Goal: Task Accomplishment & Management: Complete application form

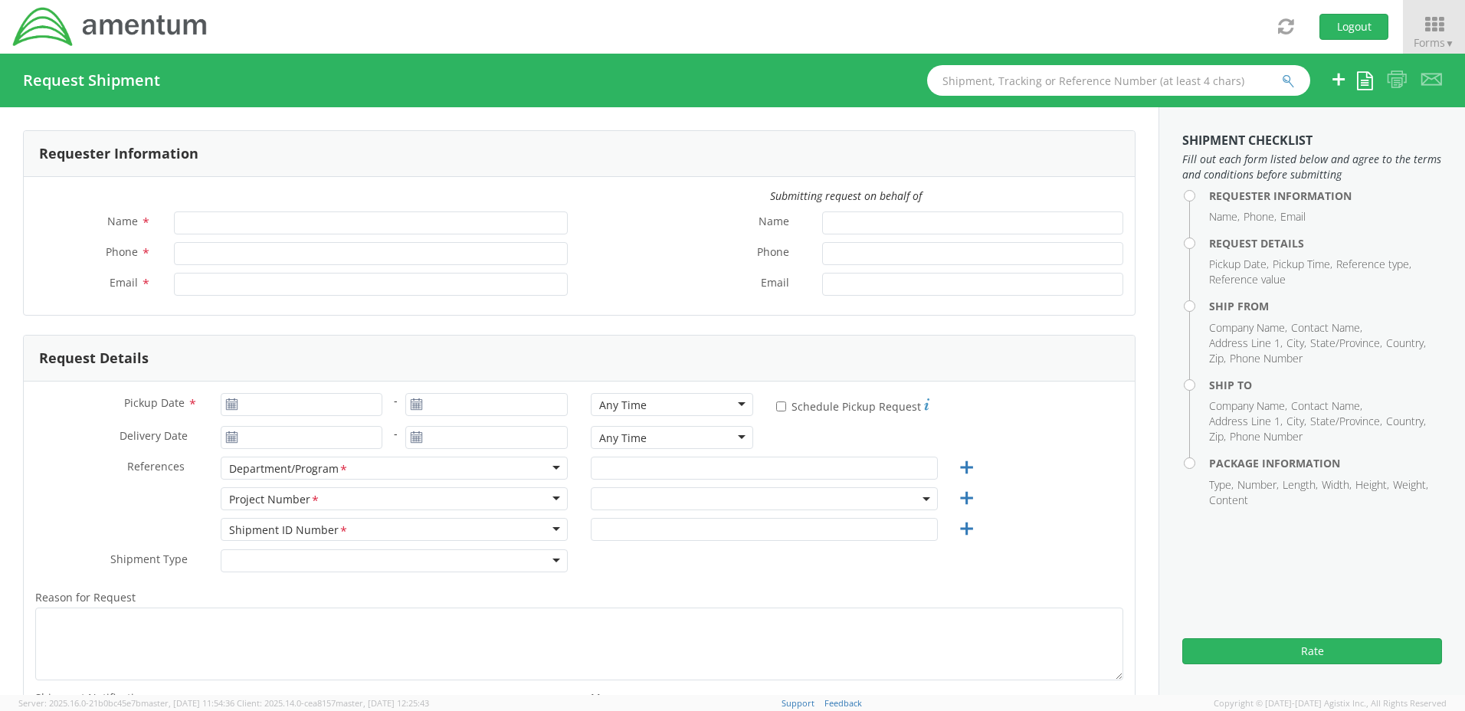
type input "[PERSON_NAME]"
type input "[PHONE_NUMBER]"
type input "[PERSON_NAME][EMAIL_ADDRESS][PERSON_NAME][DOMAIN_NAME]"
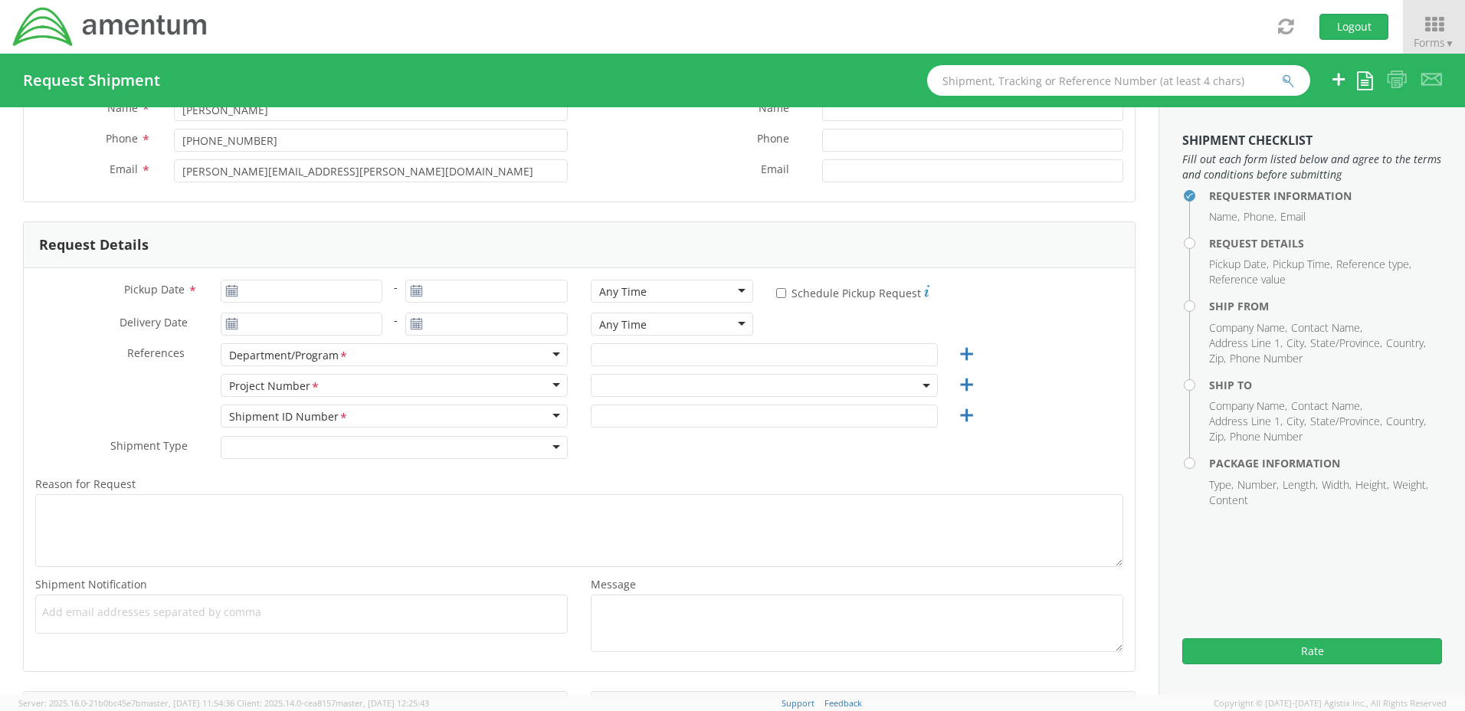
scroll to position [153, 0]
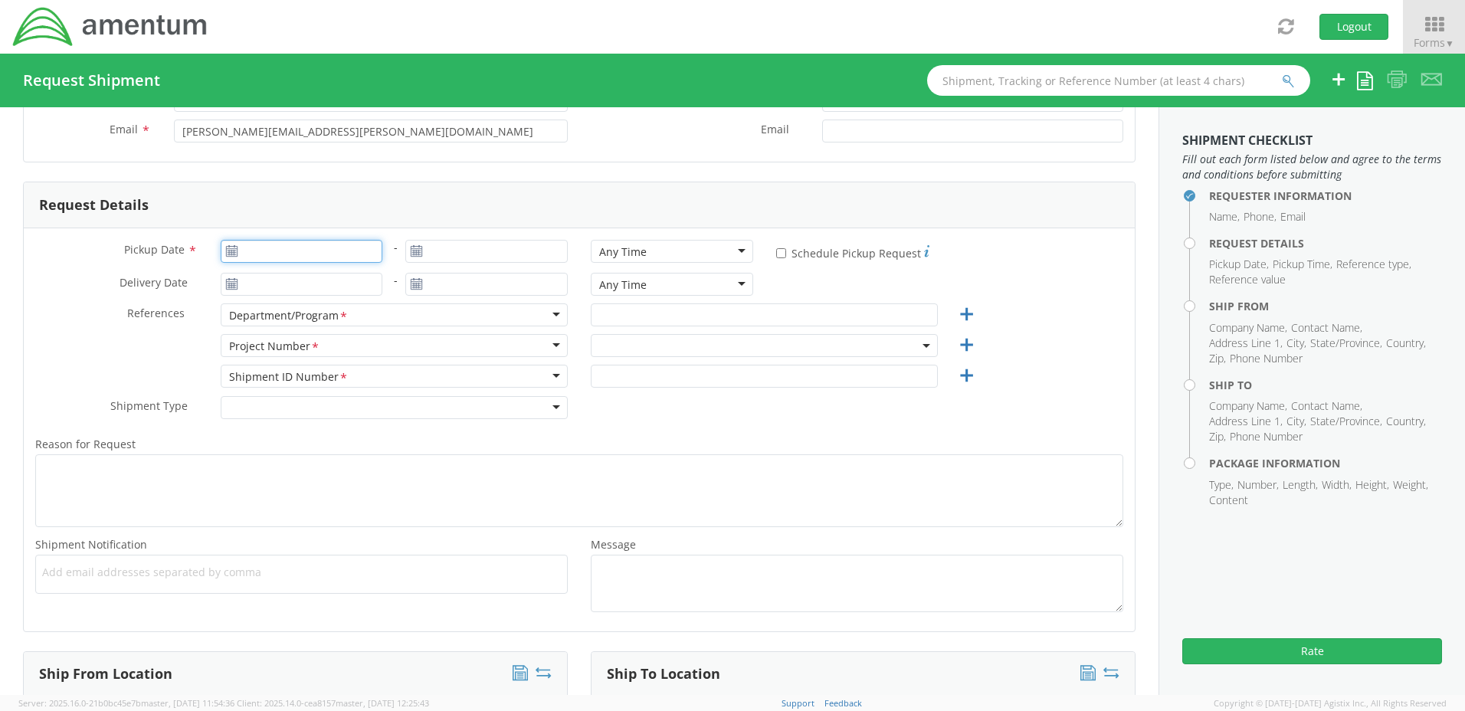
type input "[DATE]"
click at [265, 254] on input "[DATE]" at bounding box center [302, 251] width 162 height 23
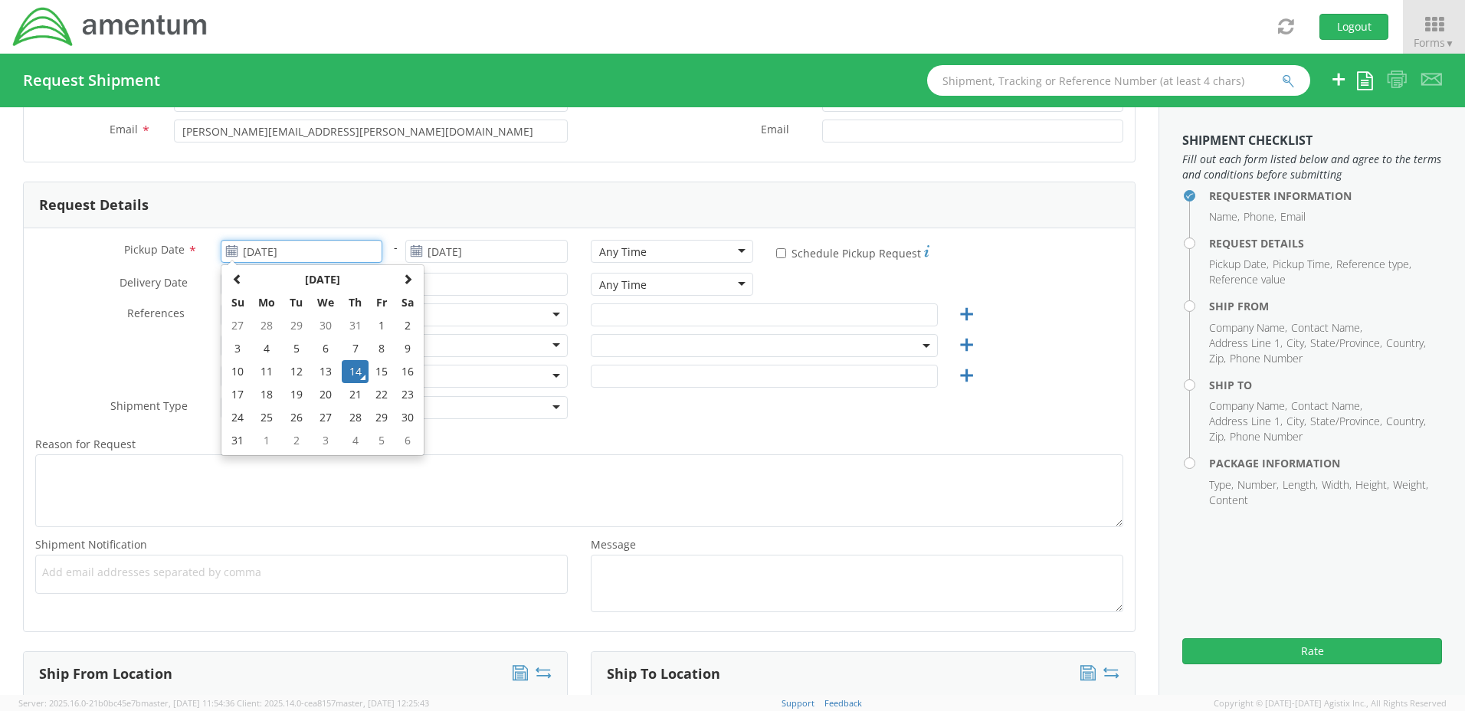
click at [350, 368] on td "14" at bounding box center [355, 371] width 27 height 23
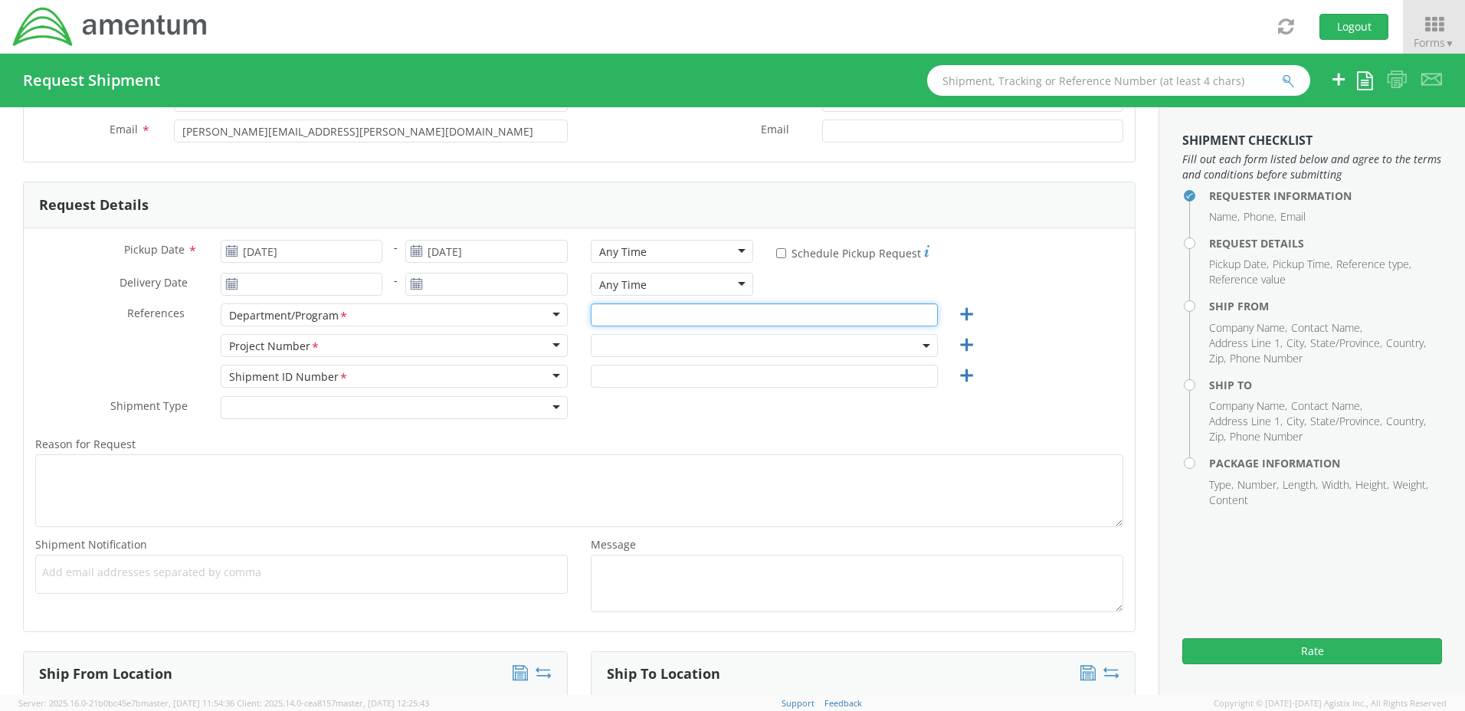
click at [604, 319] on input "text" at bounding box center [764, 314] width 347 height 23
type input "TACLS"
click at [605, 345] on span at bounding box center [764, 345] width 347 height 23
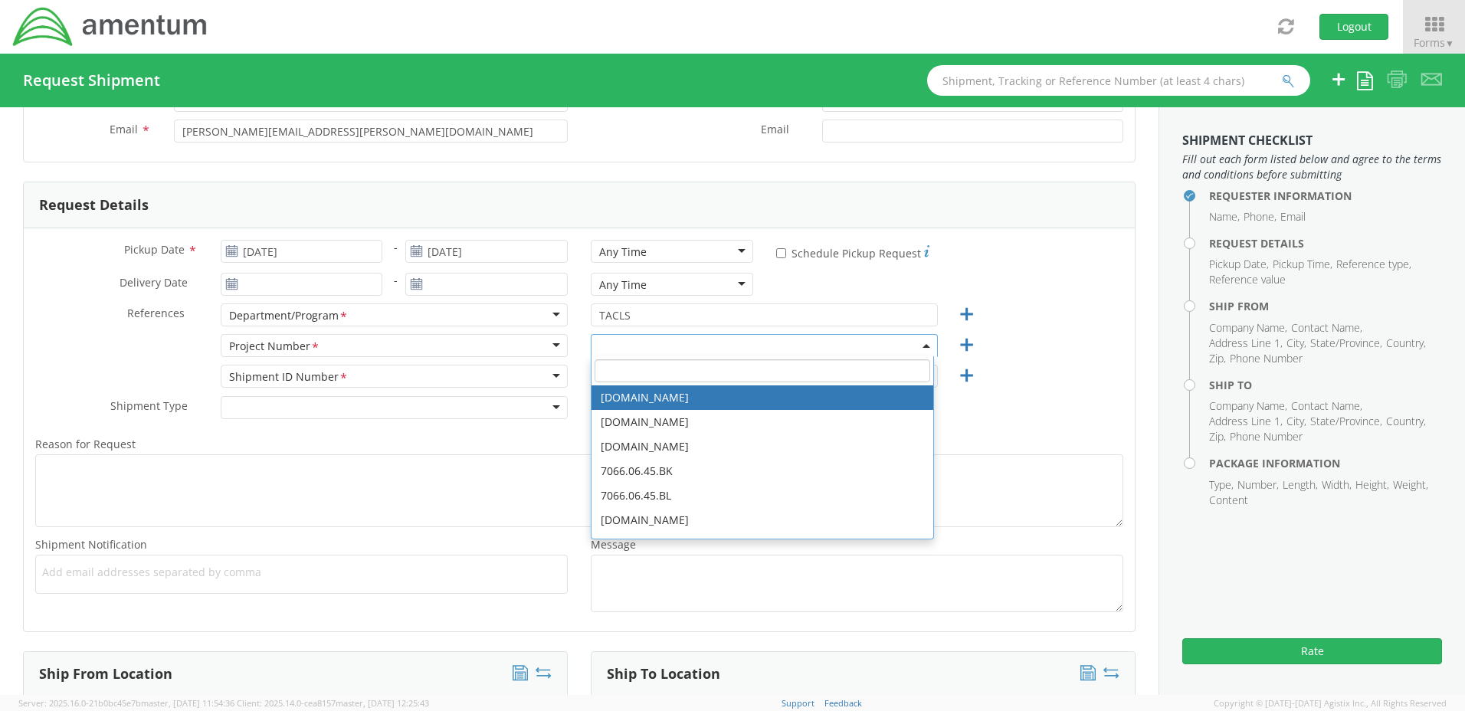
click at [601, 371] on input "search" at bounding box center [762, 370] width 336 height 23
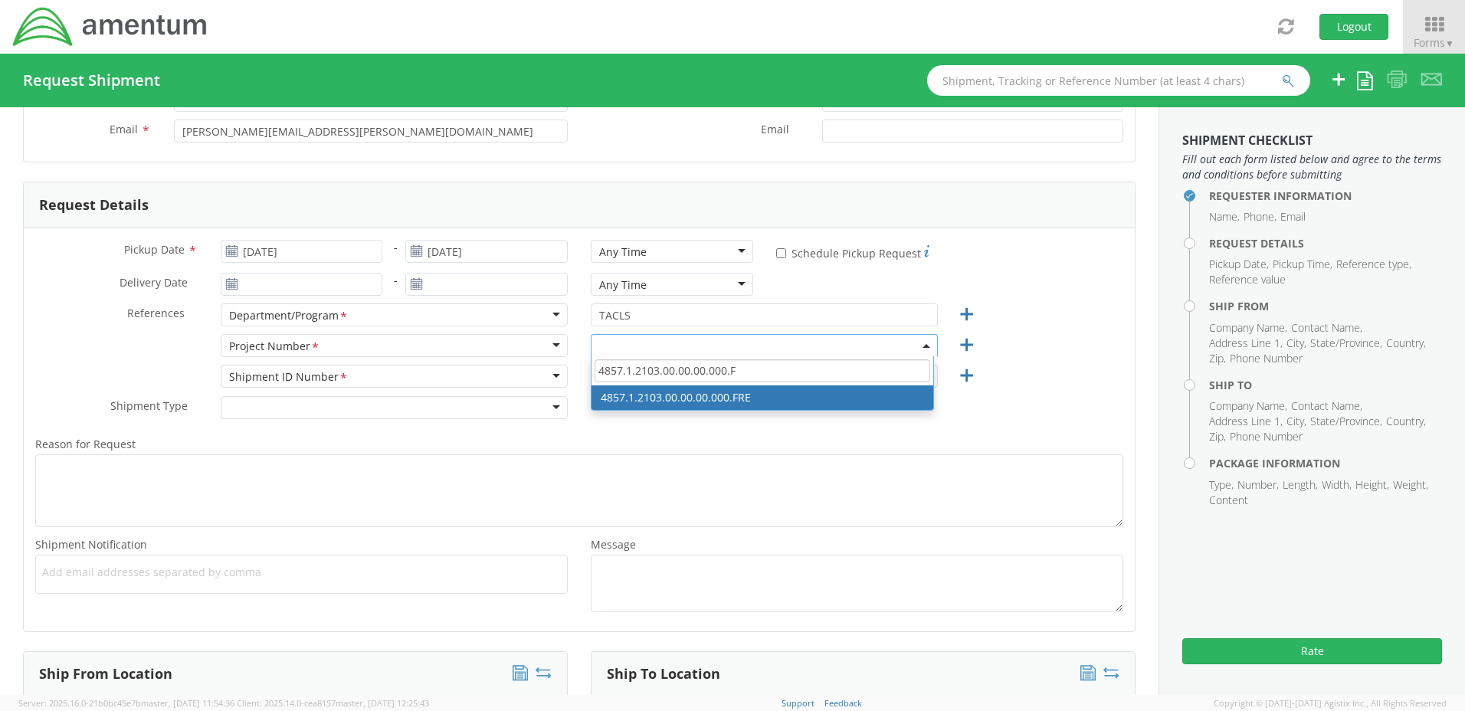
type input "4857.1.2103.00.00.00.000.F"
select select "4857.1.2103.00.00.00.000.FRE"
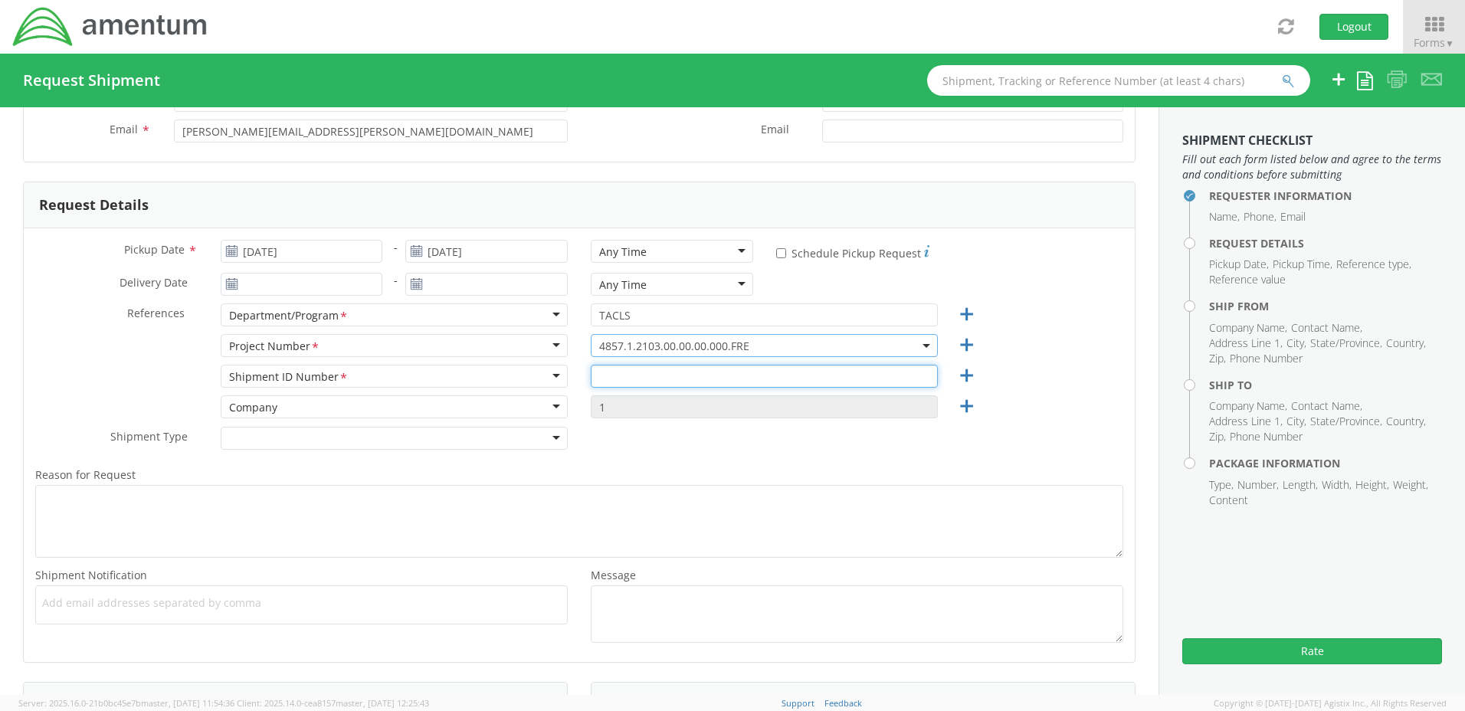
click at [599, 377] on input "text" at bounding box center [764, 376] width 347 height 23
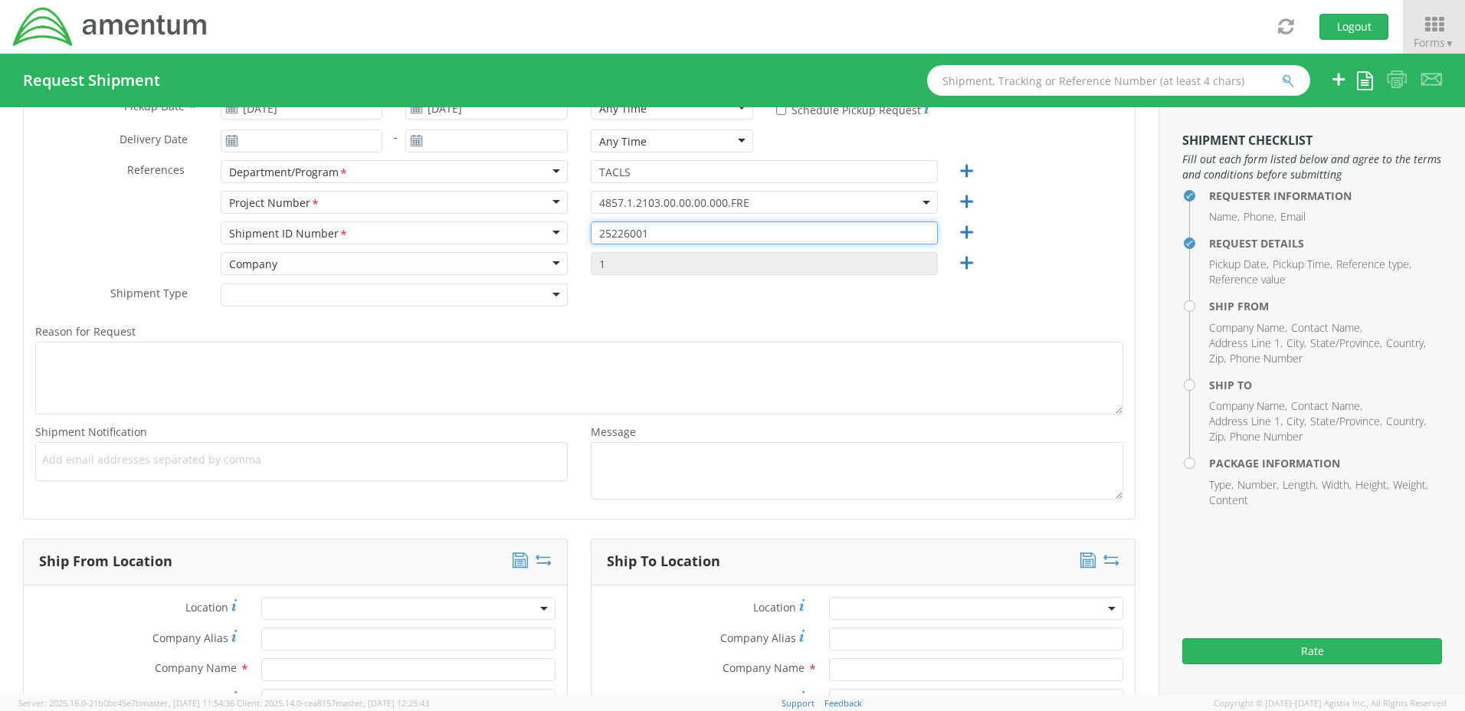
scroll to position [383, 0]
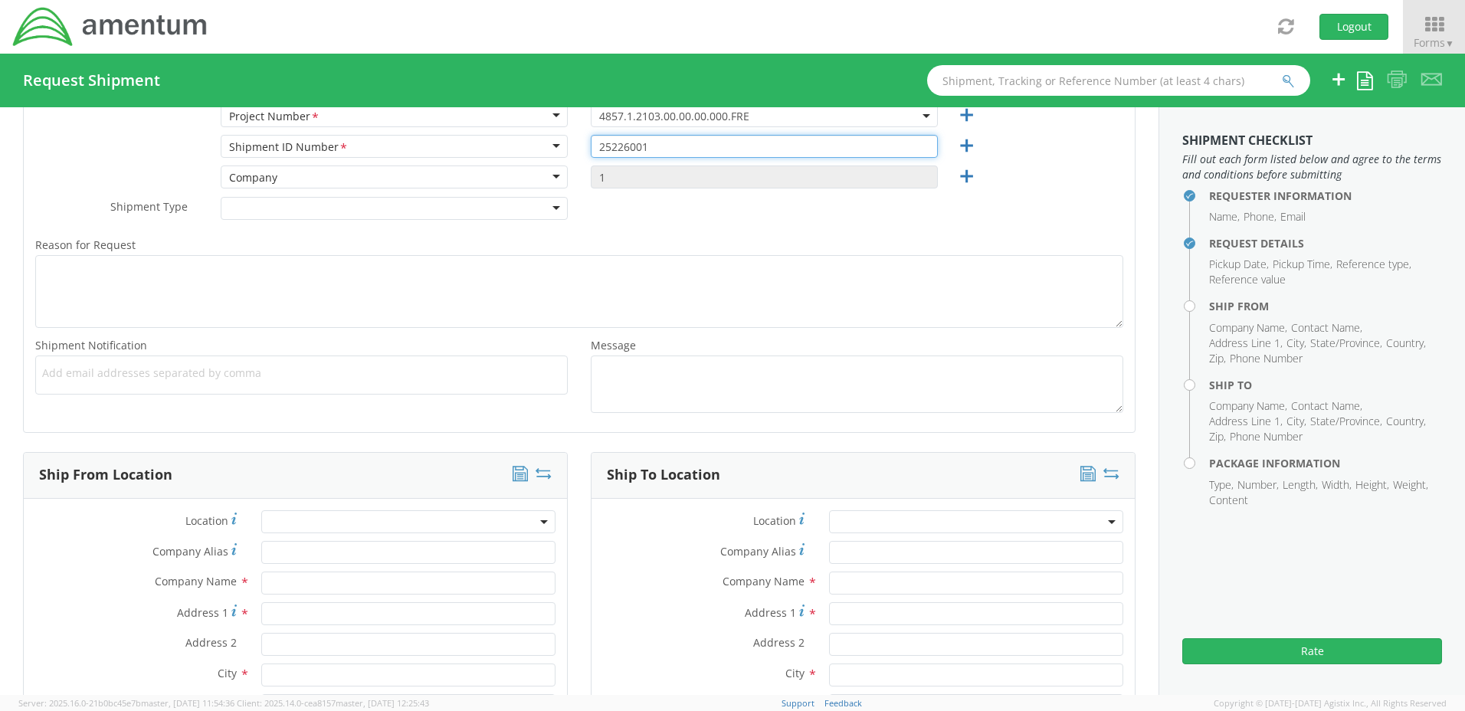
type input "25226001"
click at [282, 524] on span at bounding box center [408, 521] width 294 height 23
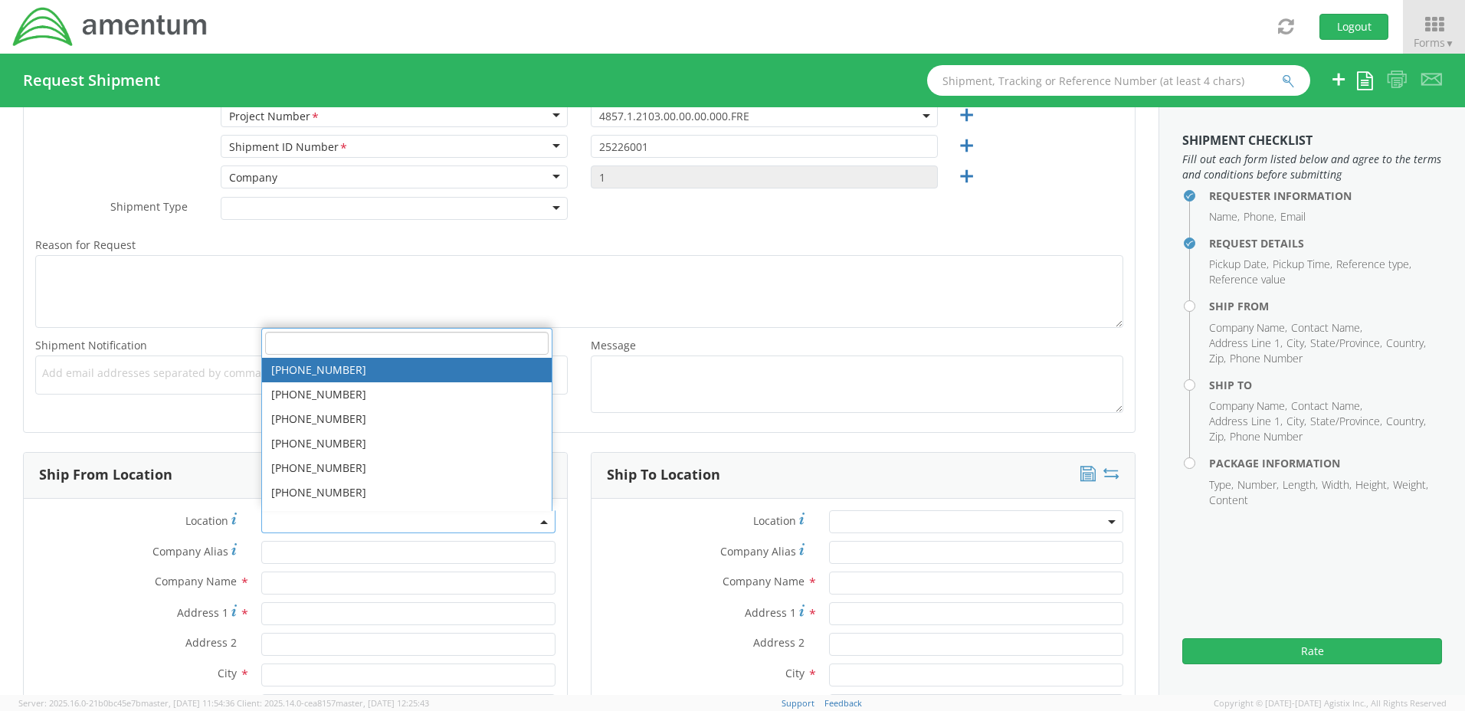
click at [283, 342] on input "search" at bounding box center [406, 343] width 283 height 23
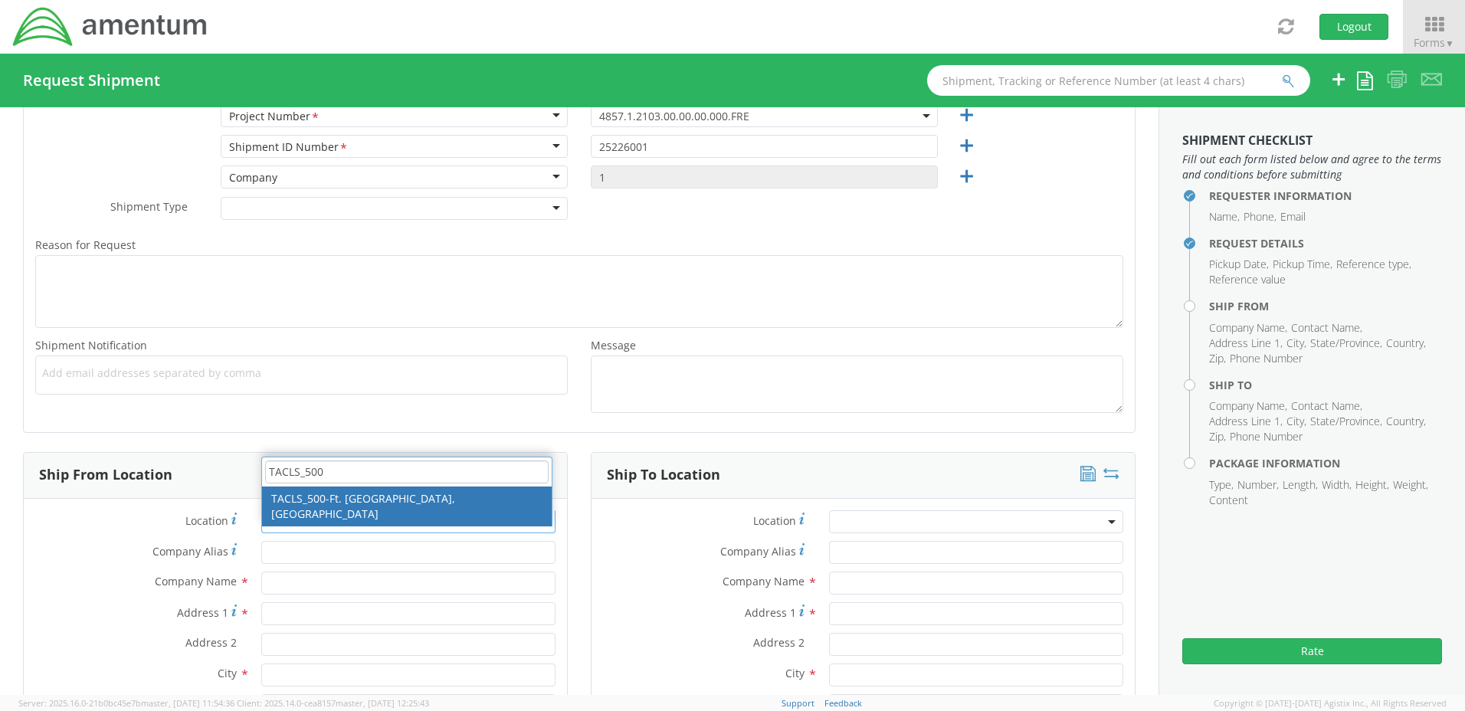
type input "TACLS_500"
type input "Amentum Services, Inc."
type input "Bldg. 30101 Cairns AAF"
type input "[PERSON_NAME][GEOGRAPHIC_DATA]"
type input "Fort [PERSON_NAME]"
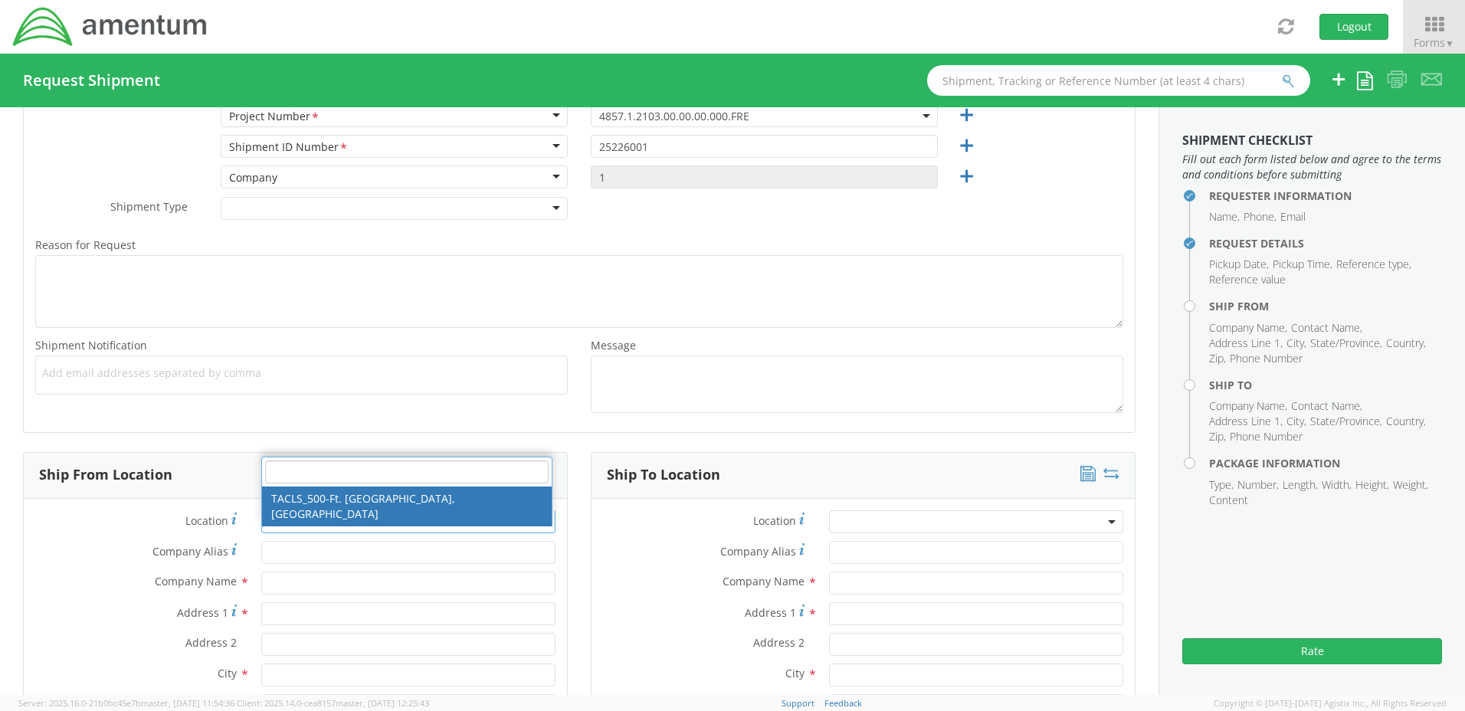
type input "36362"
select select "42684"
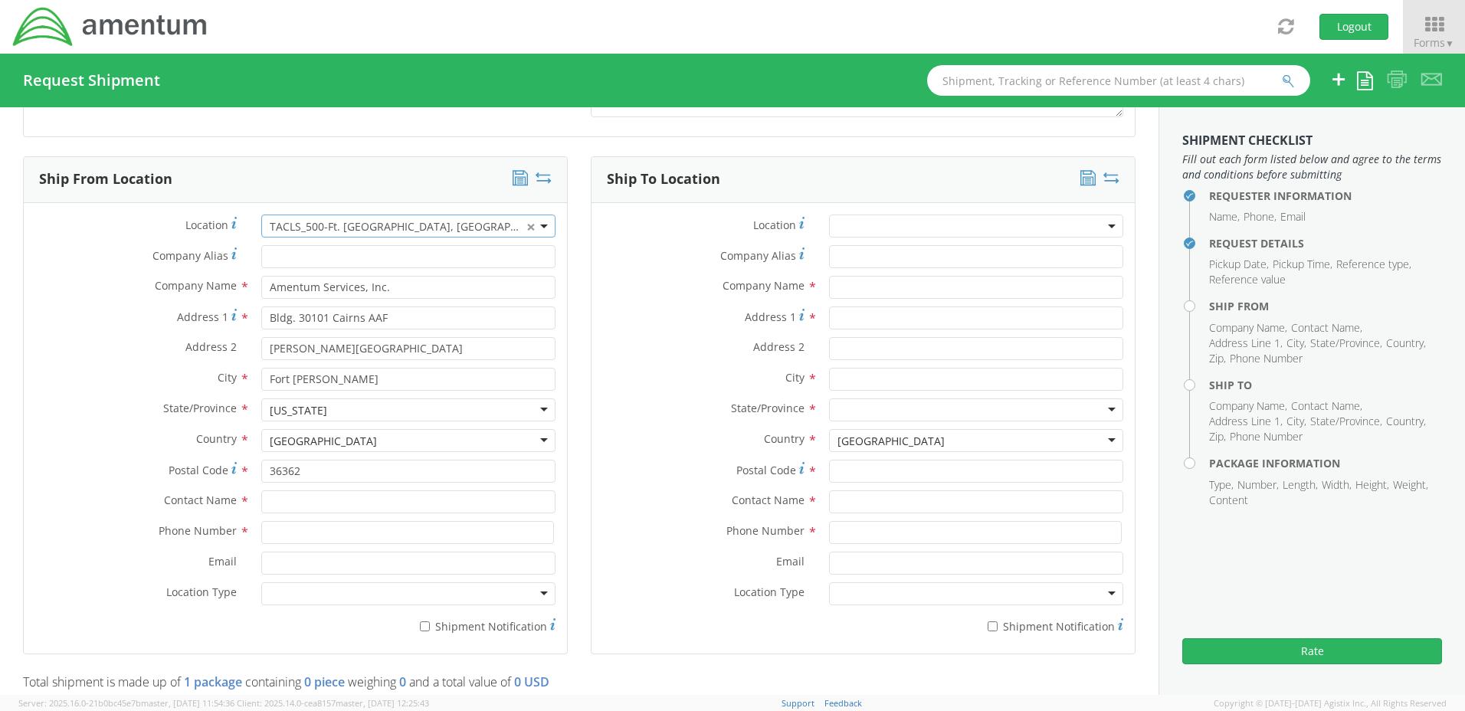
scroll to position [689, 0]
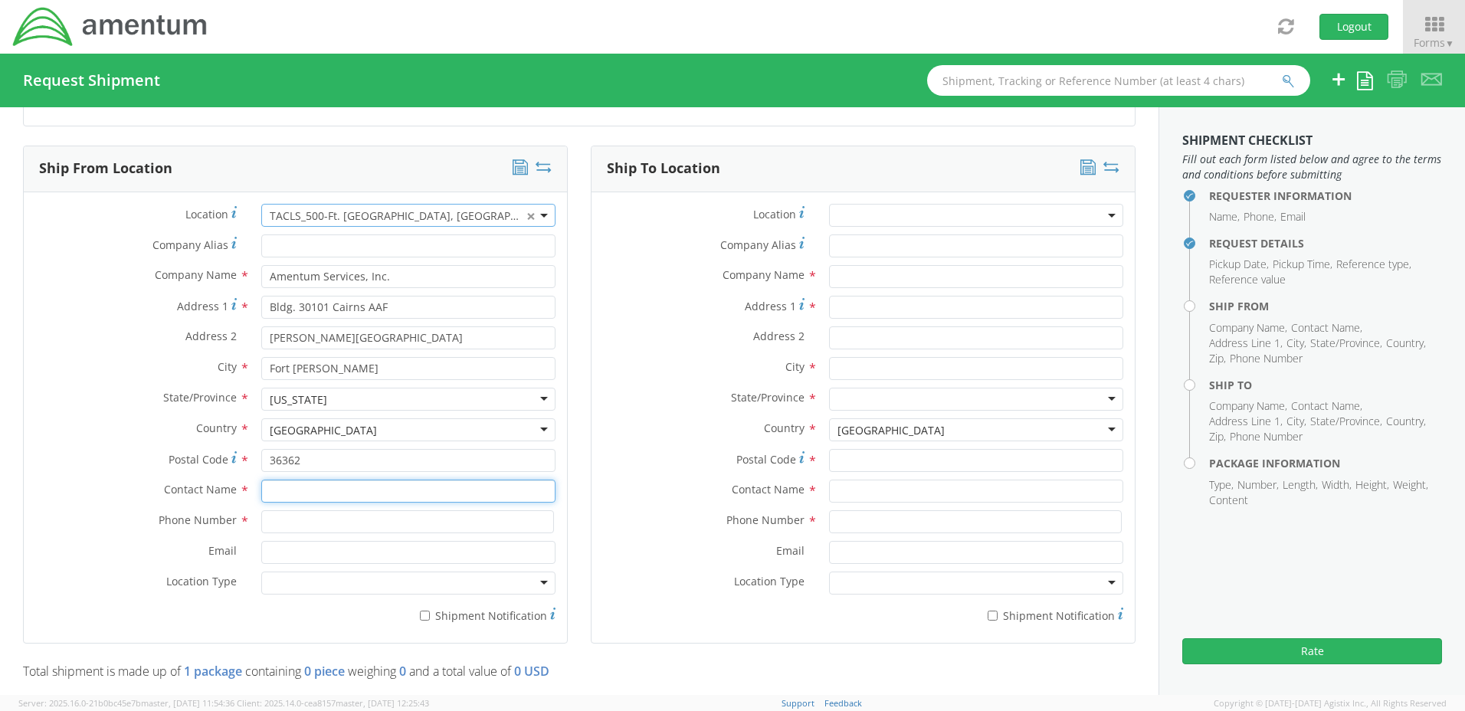
click at [283, 493] on input "text" at bounding box center [408, 491] width 294 height 23
type input "[PERSON_NAME]"
type input "Amentum Services, Inc."
type input "3347963674"
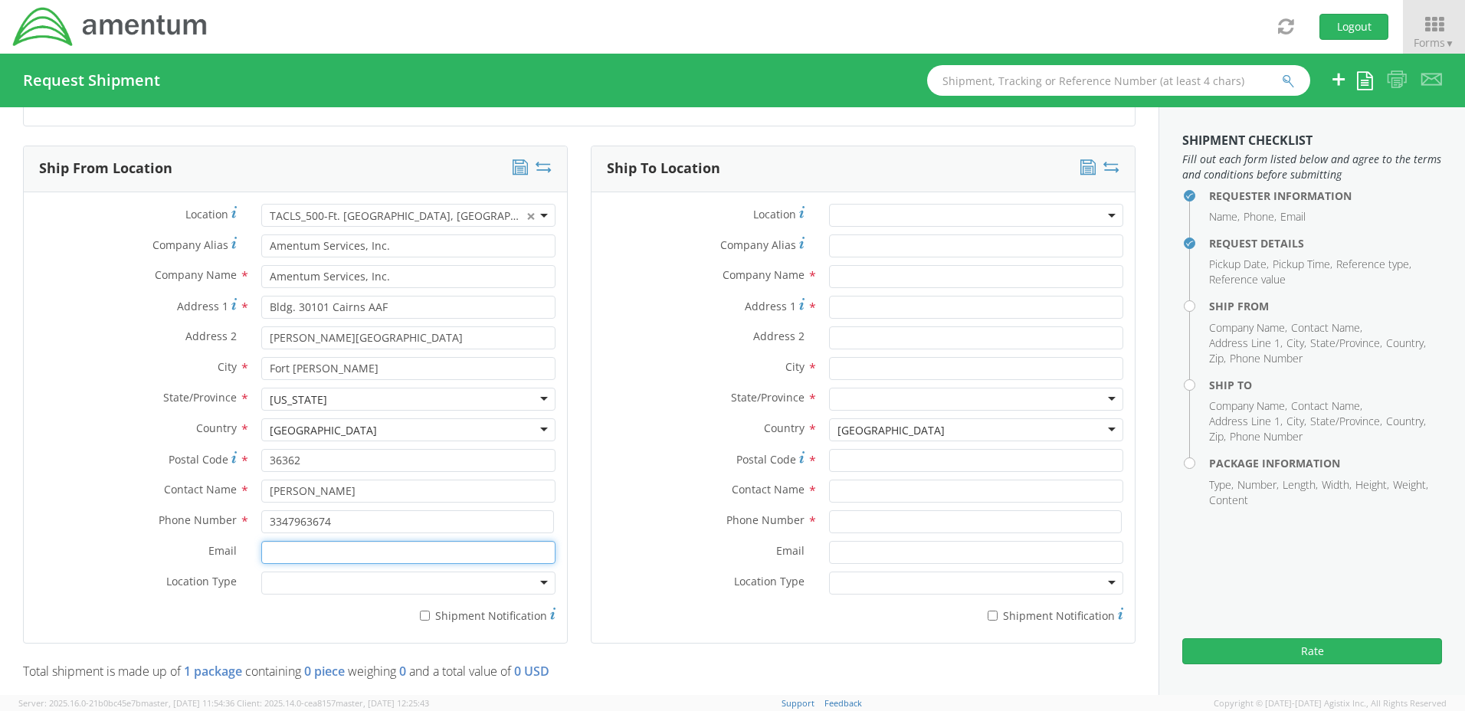
type input "[PERSON_NAME][EMAIL_ADDRESS][PERSON_NAME][DOMAIN_NAME]"
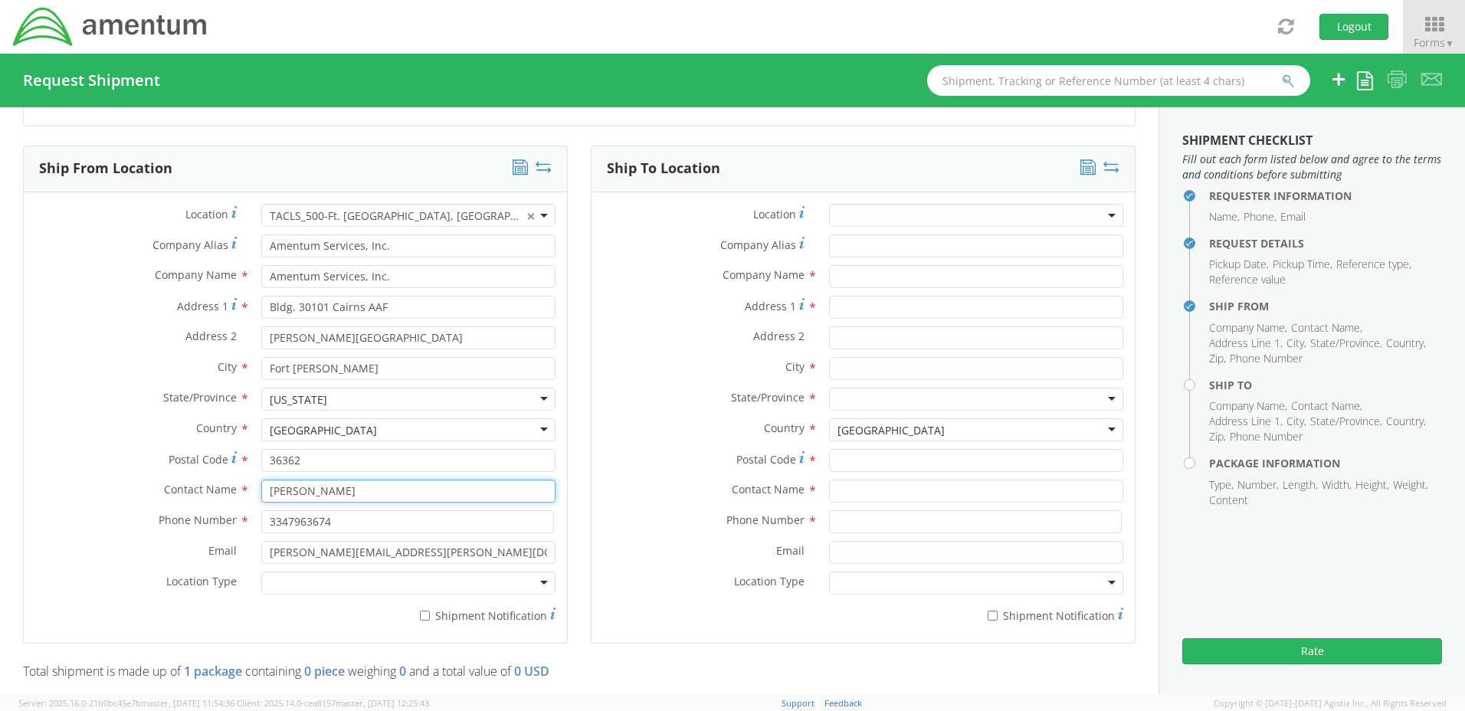
type input "TLCS-F-2753D Tool Incident Report"
drag, startPoint x: 439, startPoint y: 494, endPoint x: 262, endPoint y: 495, distance: 177.0
click at [262, 495] on input "TLCS-F-2753D Tool Incident Report" at bounding box center [408, 491] width 294 height 23
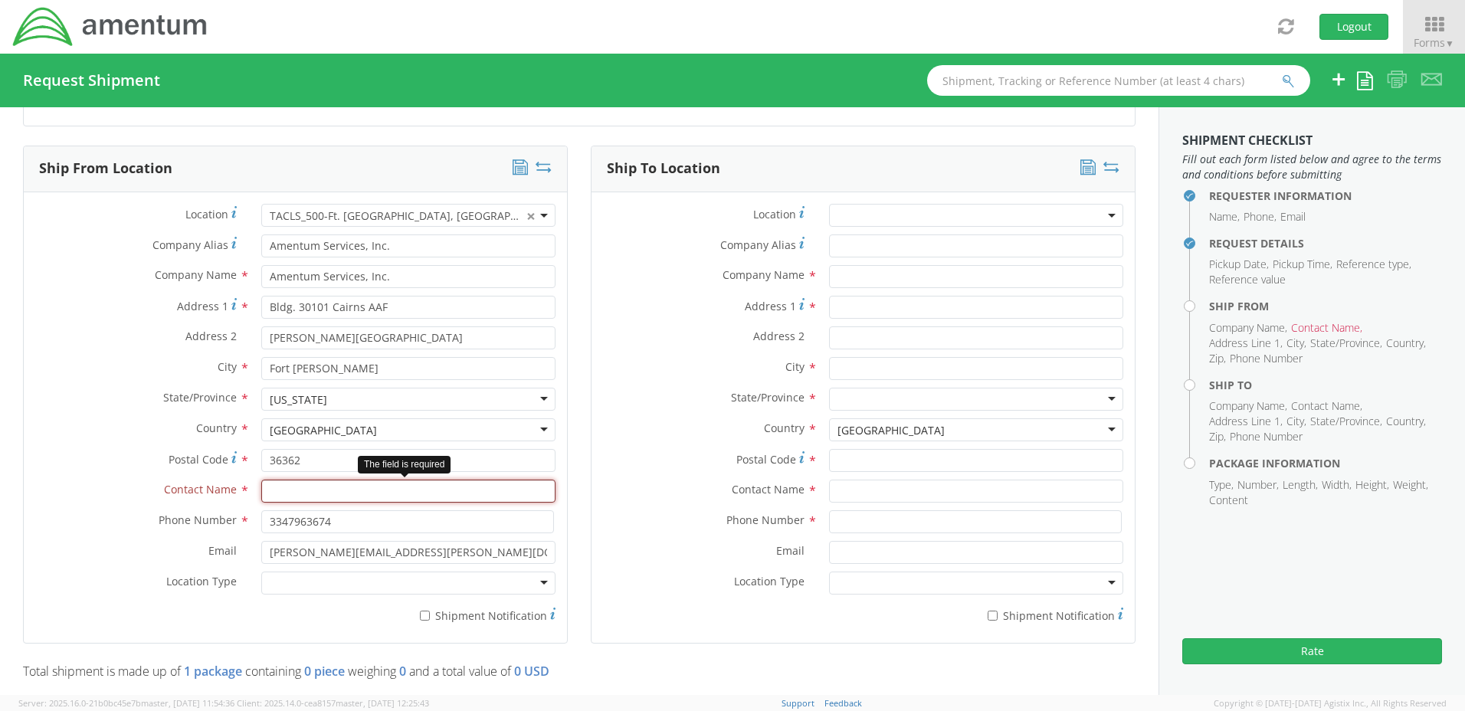
click at [270, 489] on input "text" at bounding box center [408, 491] width 294 height 23
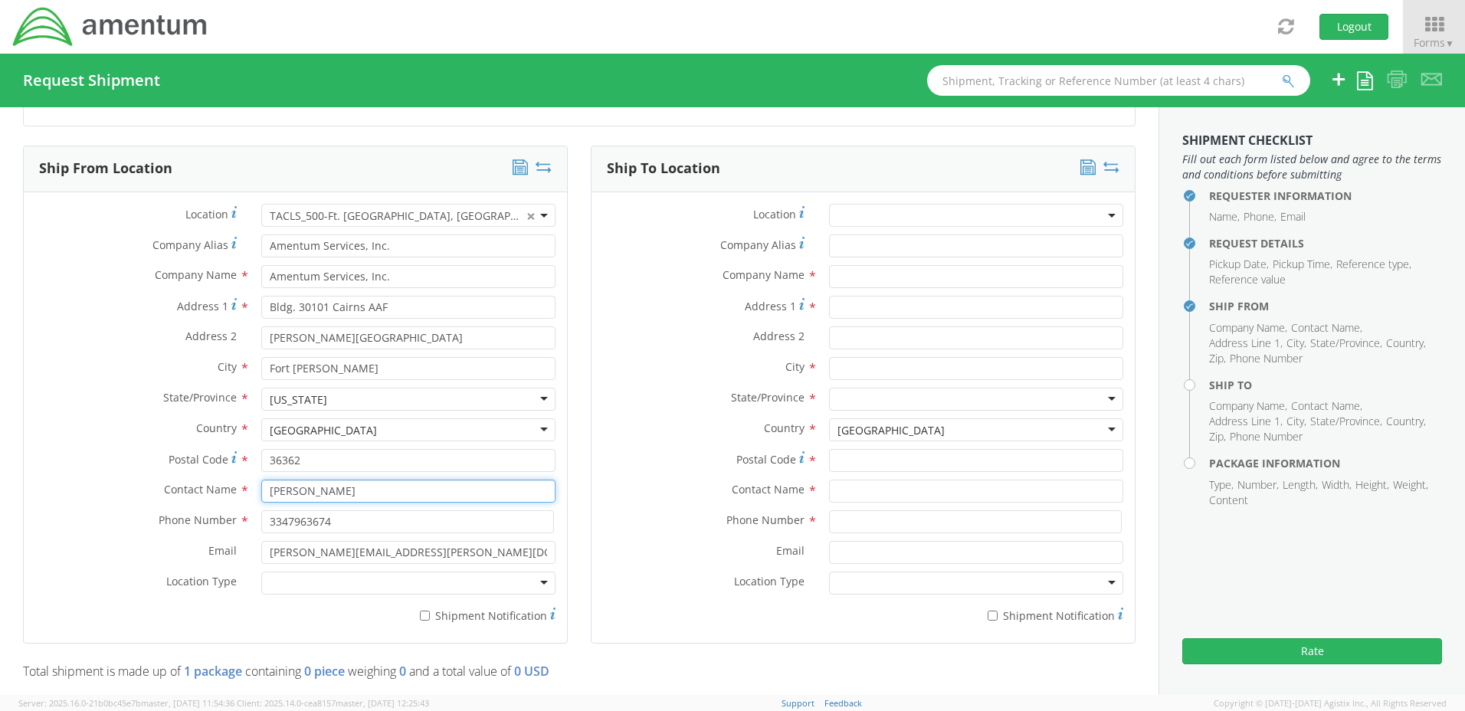
drag, startPoint x: 336, startPoint y: 493, endPoint x: 251, endPoint y: 493, distance: 84.3
click at [251, 493] on div "[PERSON_NAME]" at bounding box center [408, 491] width 317 height 23
type input "[PERSON_NAME]"
click at [112, 444] on div "Country * [GEOGRAPHIC_DATA] [GEOGRAPHIC_DATA] [GEOGRAPHIC_DATA] [GEOGRAPHIC_DAT…" at bounding box center [295, 433] width 543 height 31
click at [829, 277] on input "text" at bounding box center [976, 276] width 294 height 23
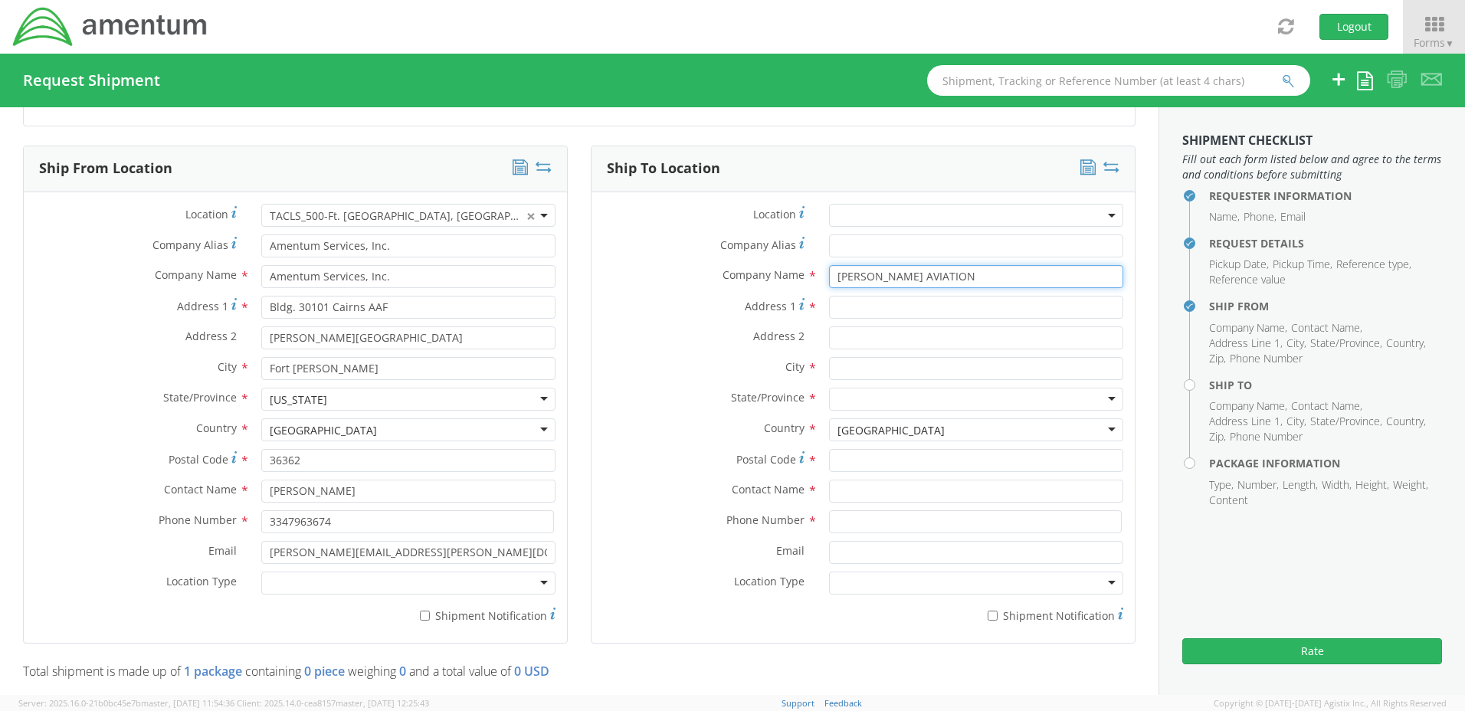
type input "[PERSON_NAME] AVIATION"
click at [833, 308] on input "Address 1 *" at bounding box center [976, 307] width 294 height 23
type input "[STREET_ADDRESS][US_STATE]"
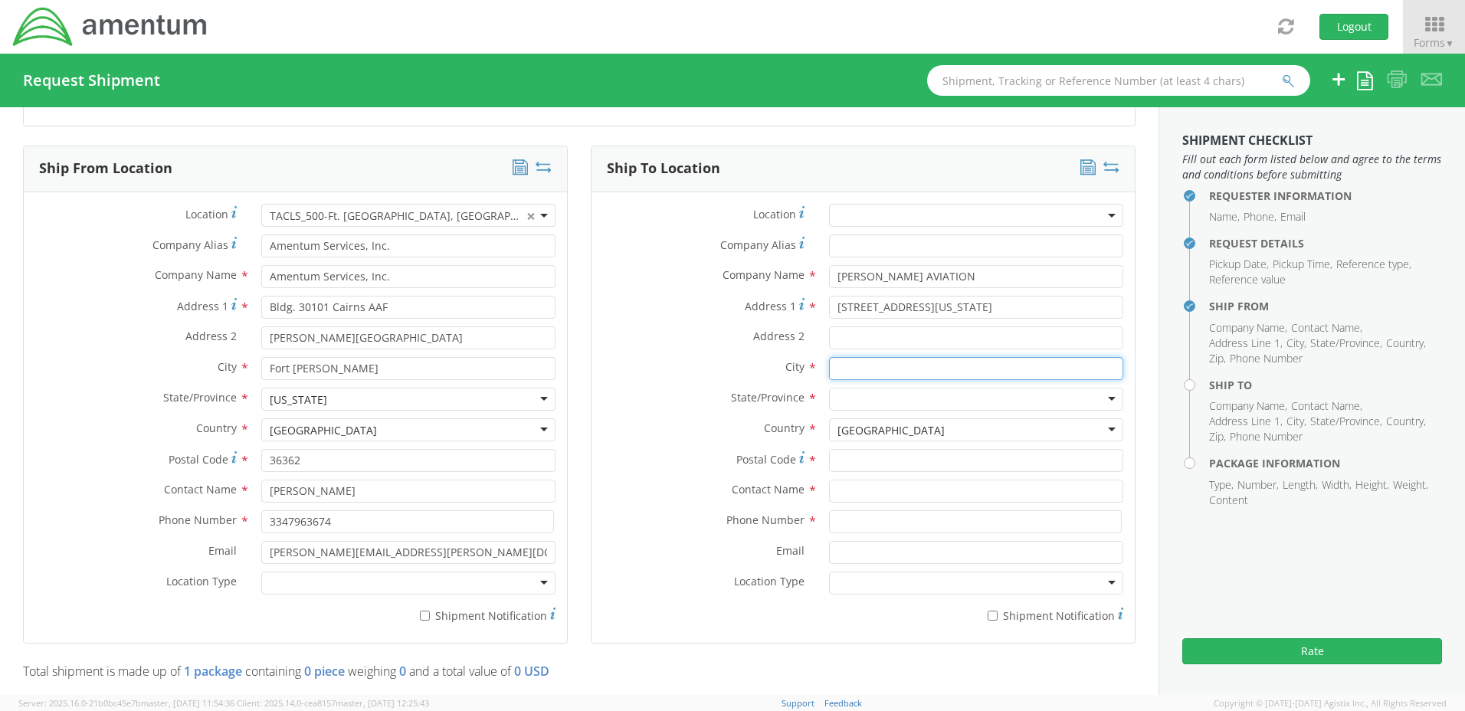
click at [832, 367] on input "text" at bounding box center [976, 368] width 294 height 23
type input "GREENVILLE"
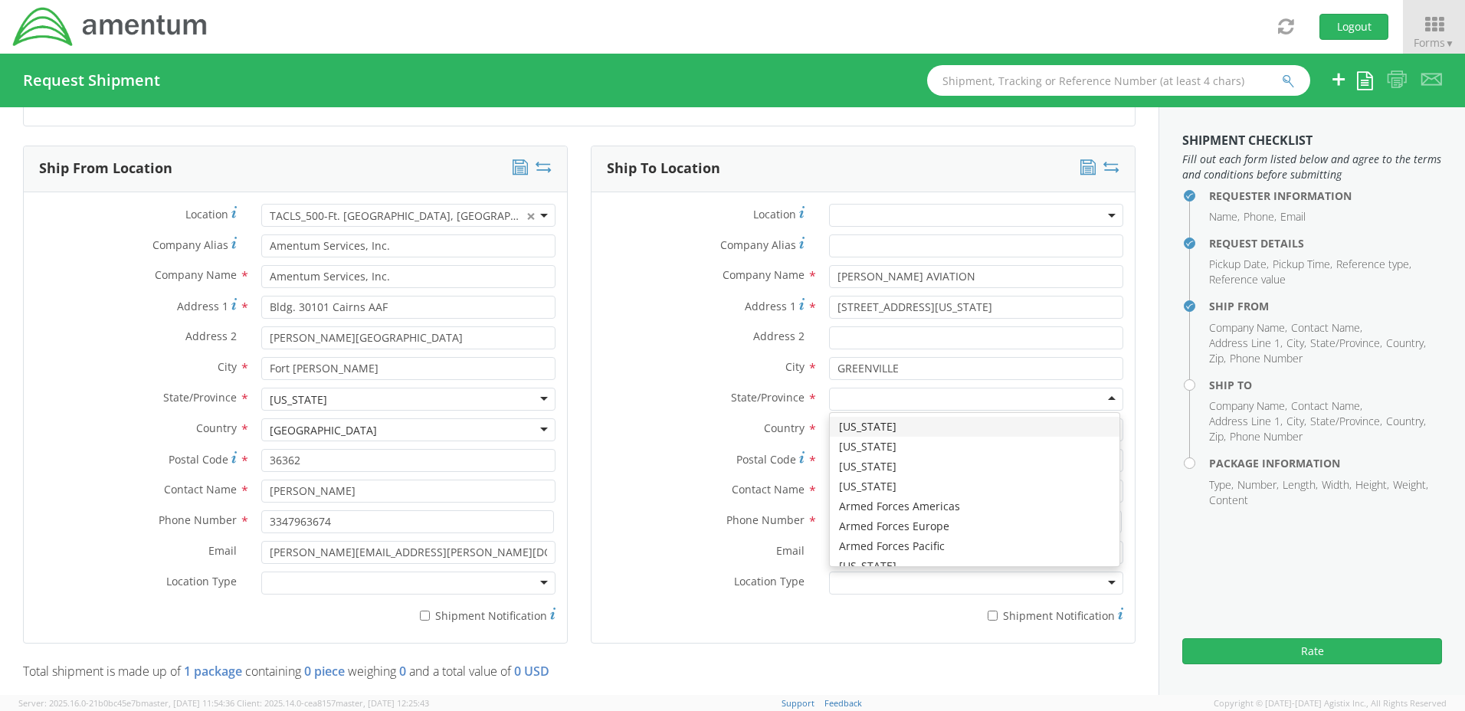
click at [852, 399] on div at bounding box center [976, 399] width 294 height 23
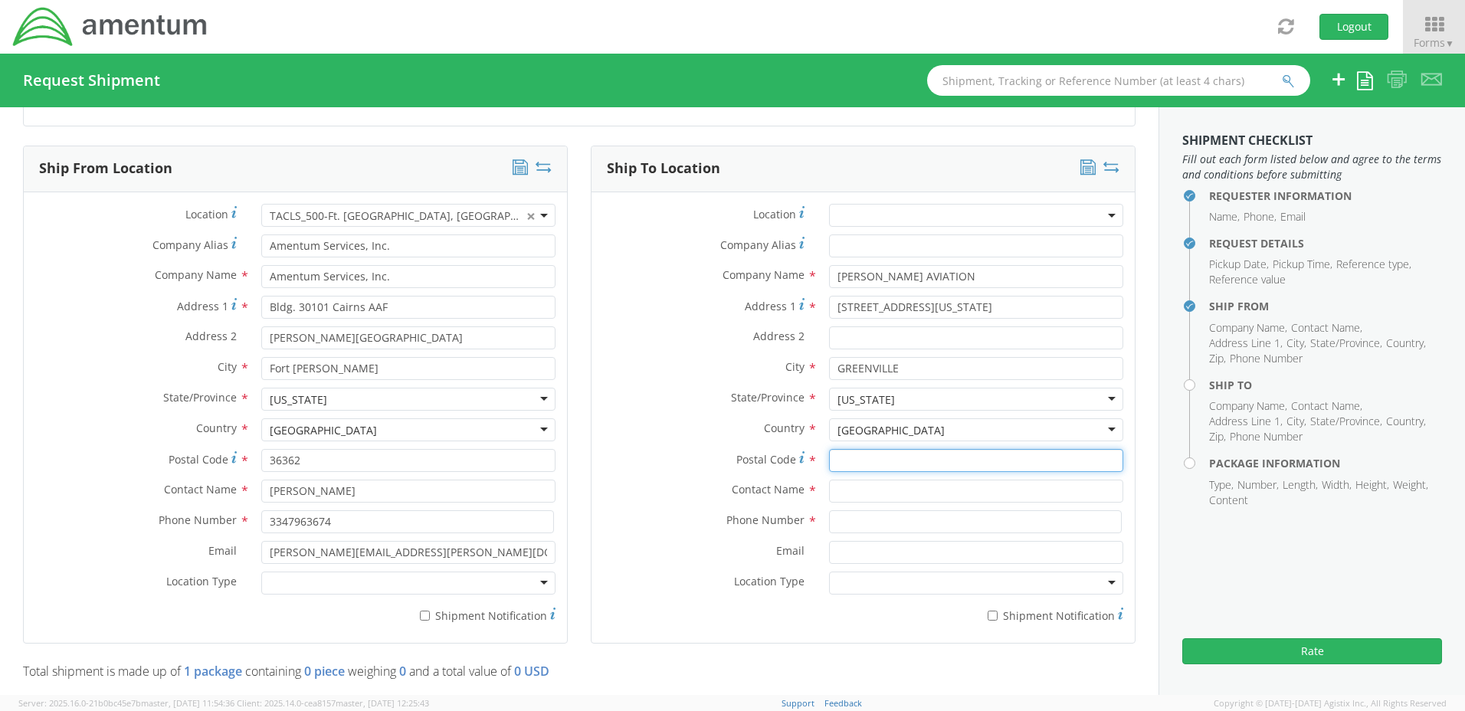
click at [830, 461] on input "Postal Code *" at bounding box center [976, 460] width 294 height 23
type input "29605"
click at [834, 492] on input "text" at bounding box center [976, 491] width 294 height 23
type input "[PERSON_NAME]"
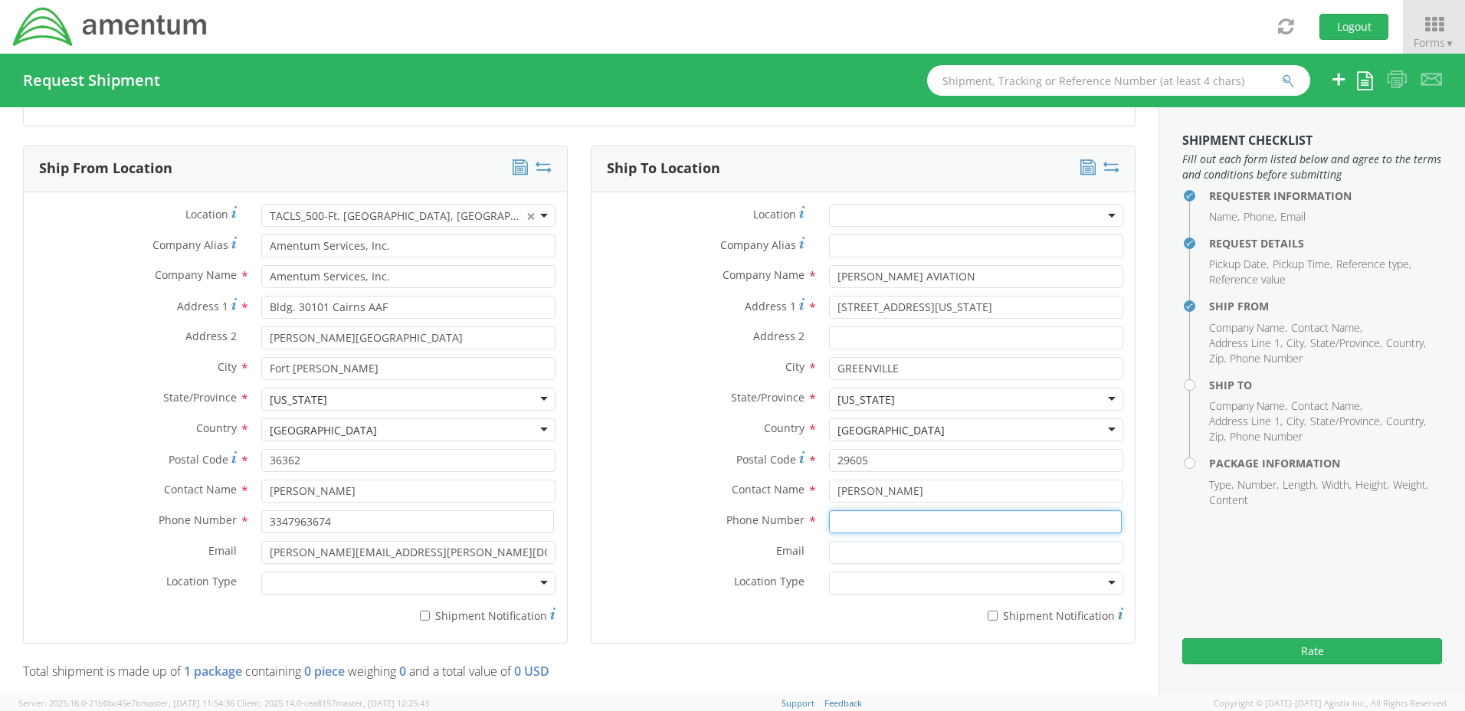
click at [837, 522] on input at bounding box center [975, 521] width 293 height 23
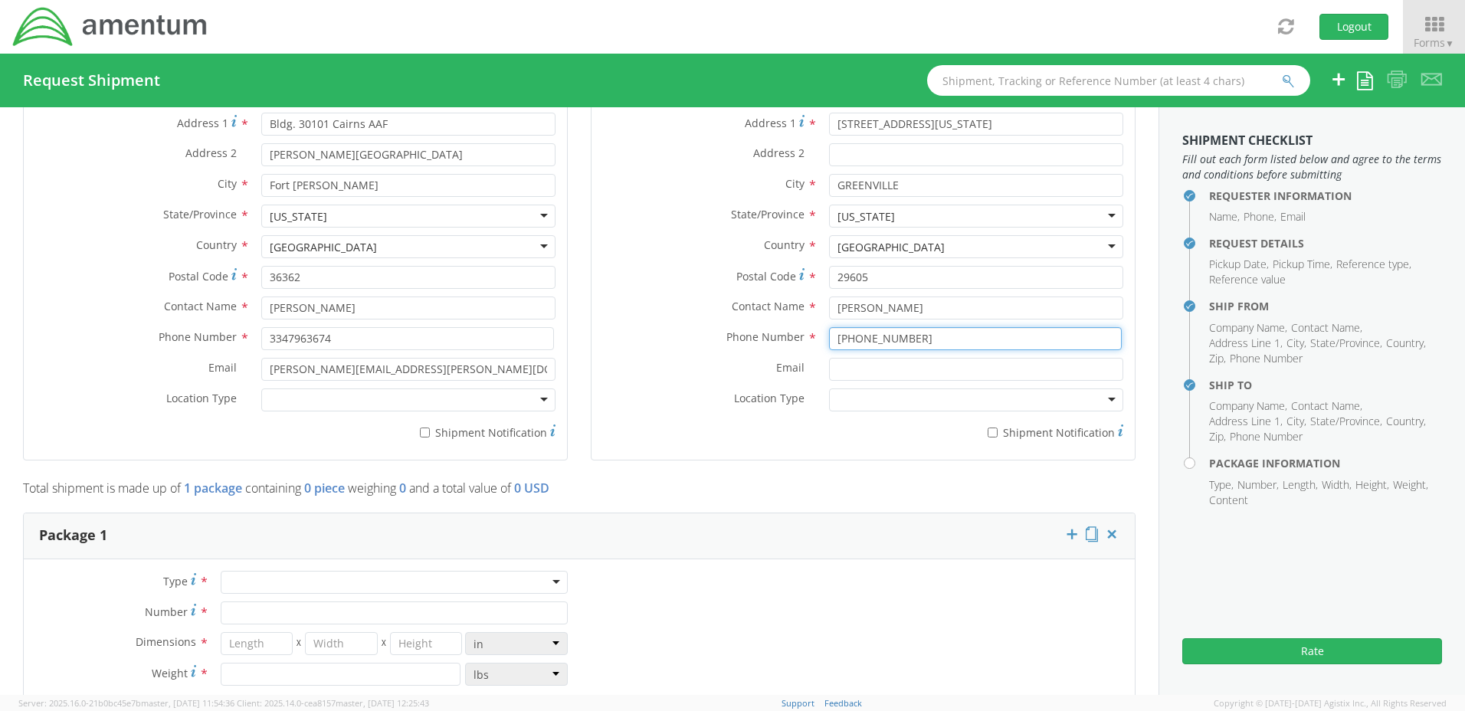
scroll to position [919, 0]
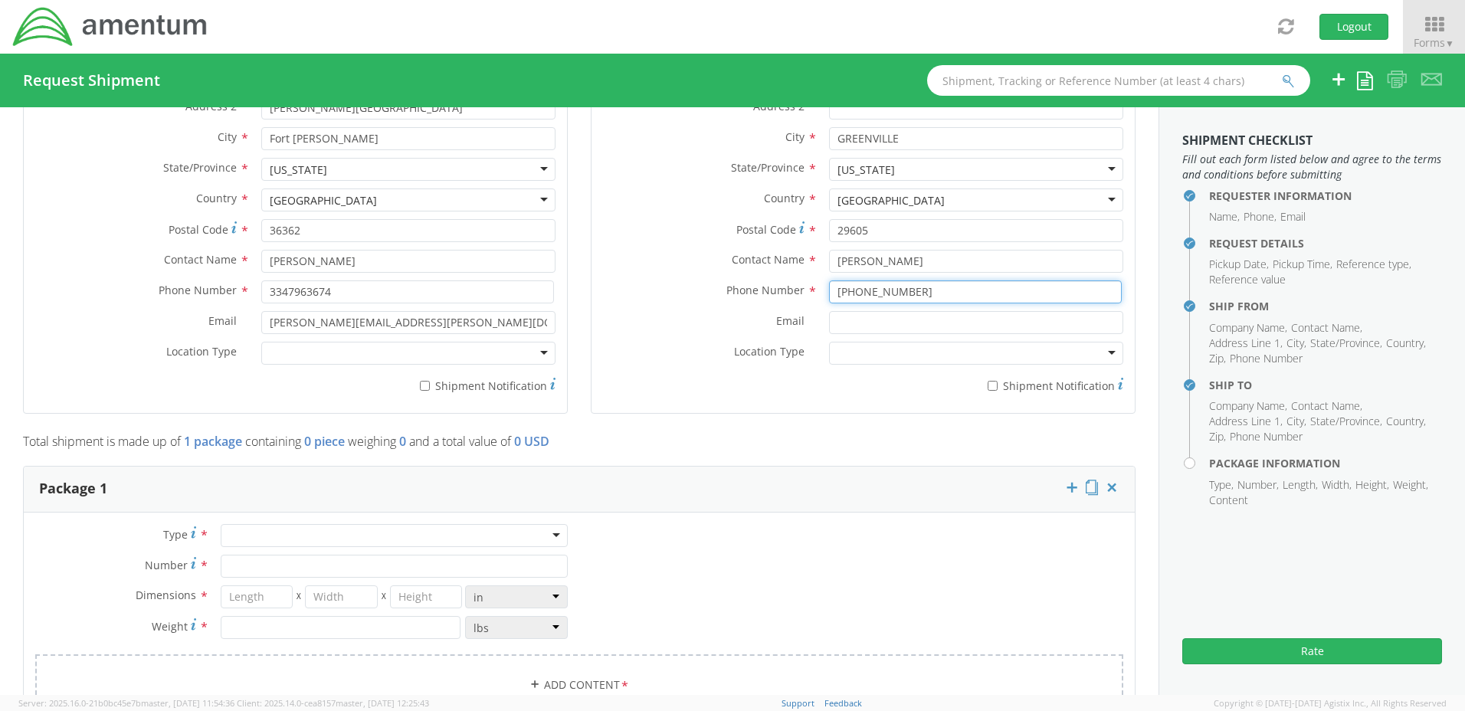
type input "[PHONE_NUMBER]"
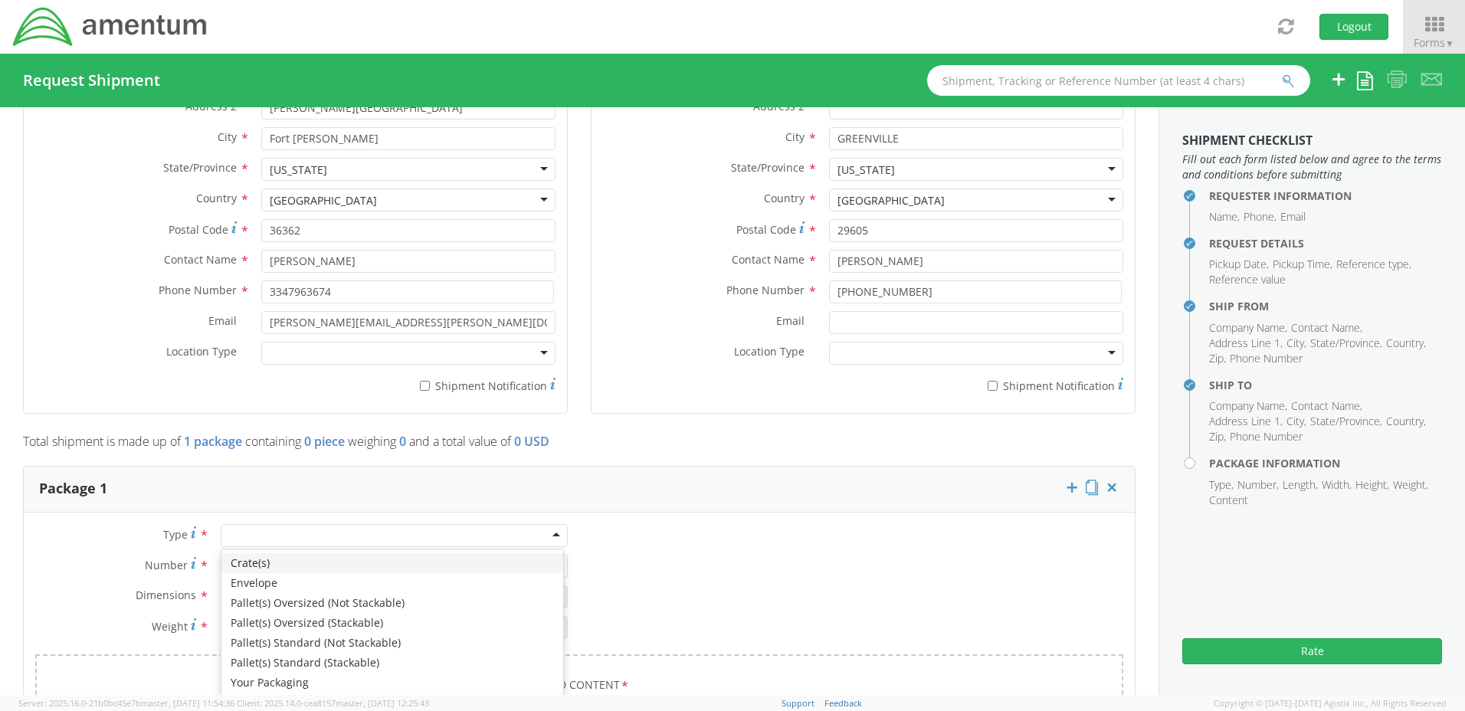
click at [551, 533] on div at bounding box center [394, 535] width 347 height 23
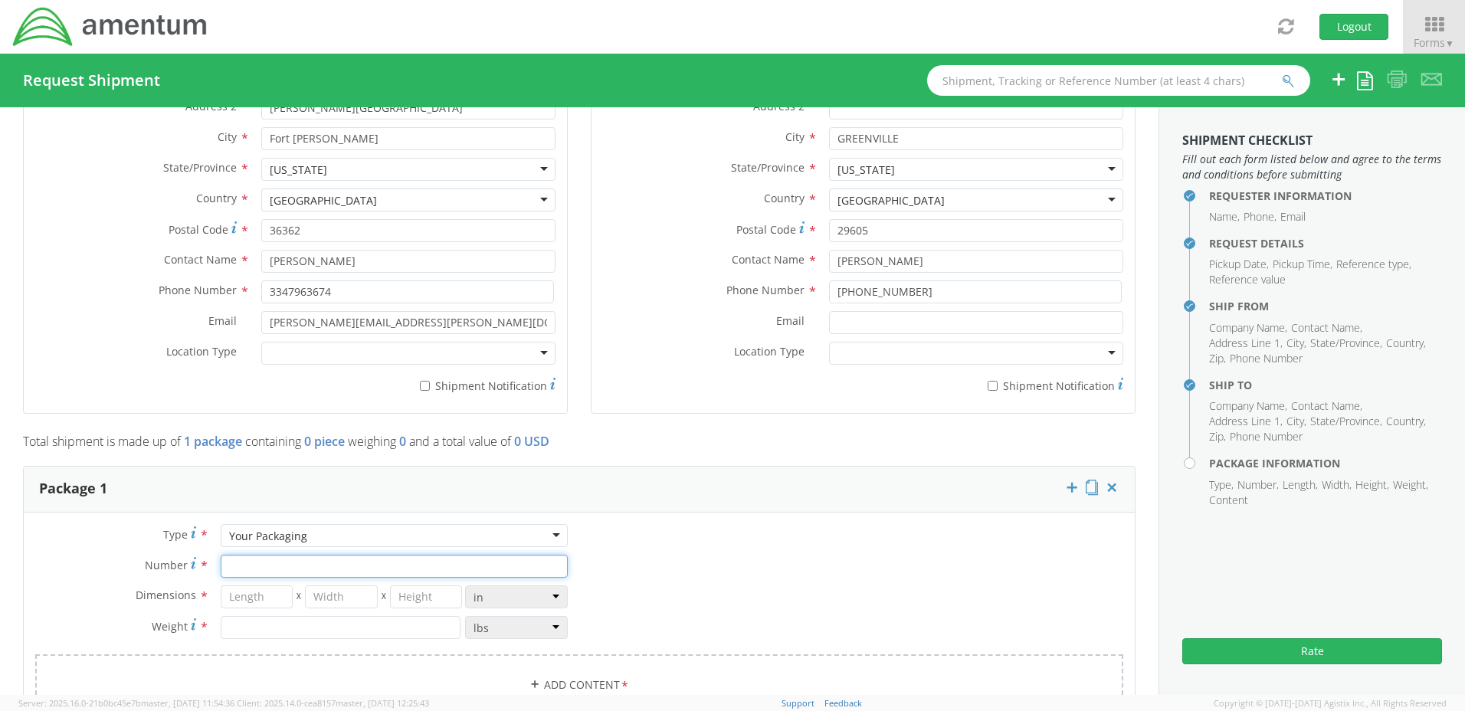
click at [233, 564] on input "Number *" at bounding box center [394, 566] width 347 height 23
type input "1"
click at [241, 600] on input "number" at bounding box center [257, 596] width 73 height 23
type input "8"
type input "6"
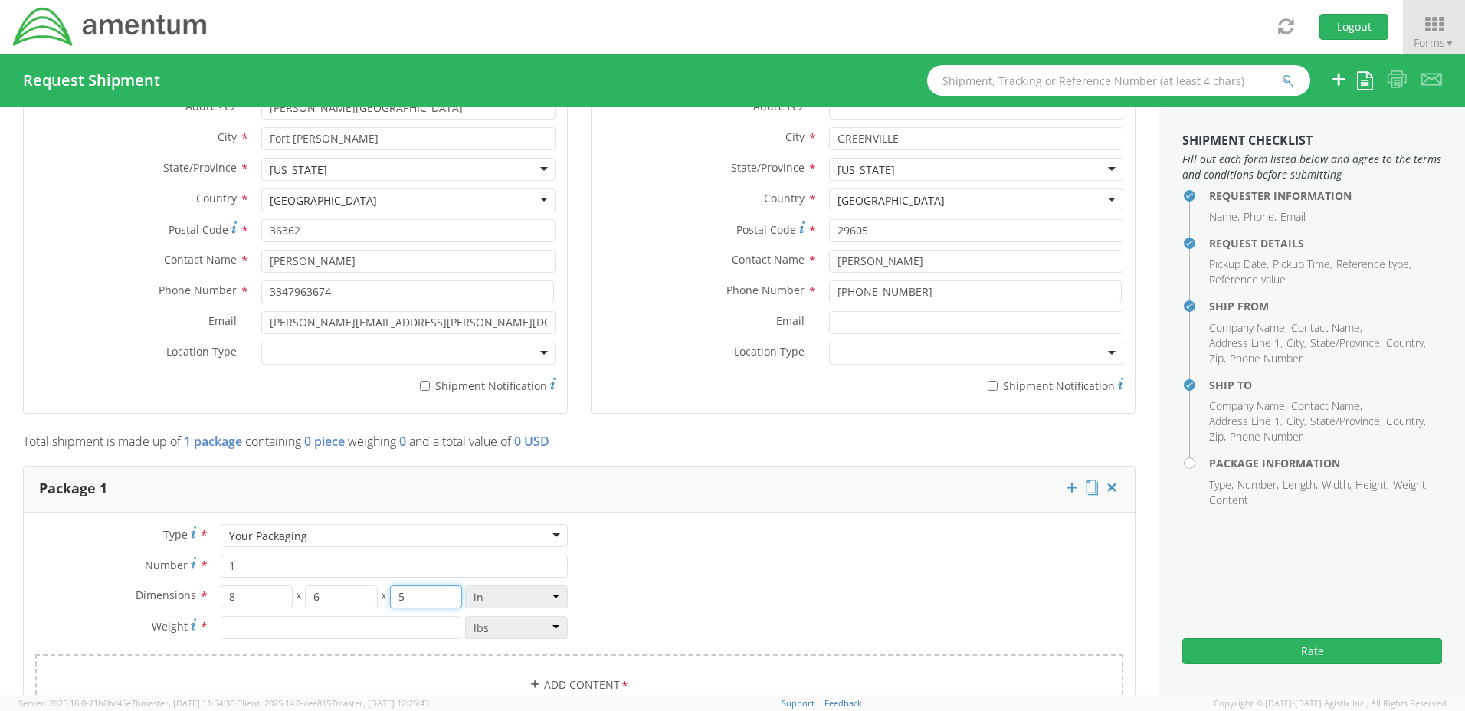
type input "5"
click at [232, 624] on input "number" at bounding box center [341, 627] width 240 height 23
type input "1"
click at [594, 681] on link "Add Content *" at bounding box center [579, 685] width 1088 height 62
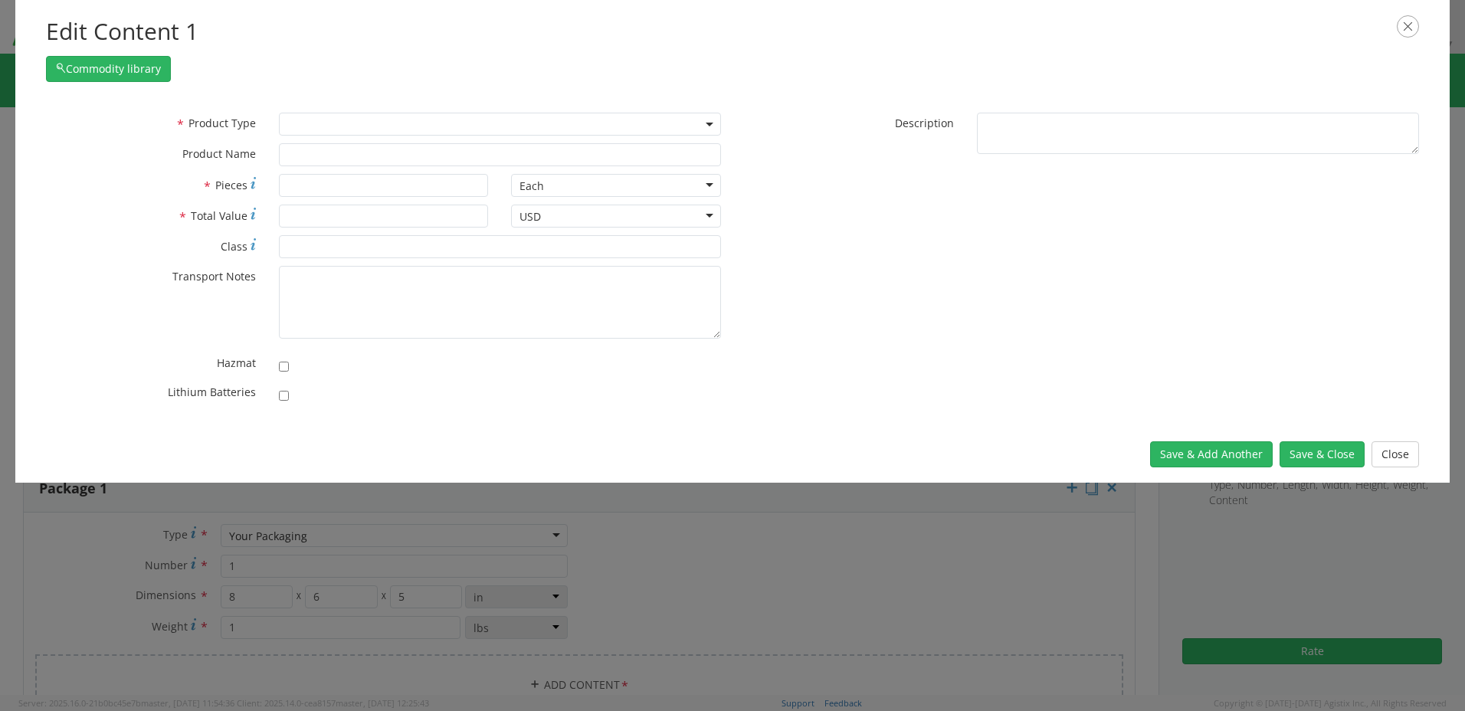
click at [709, 123] on b at bounding box center [710, 125] width 8 height 4
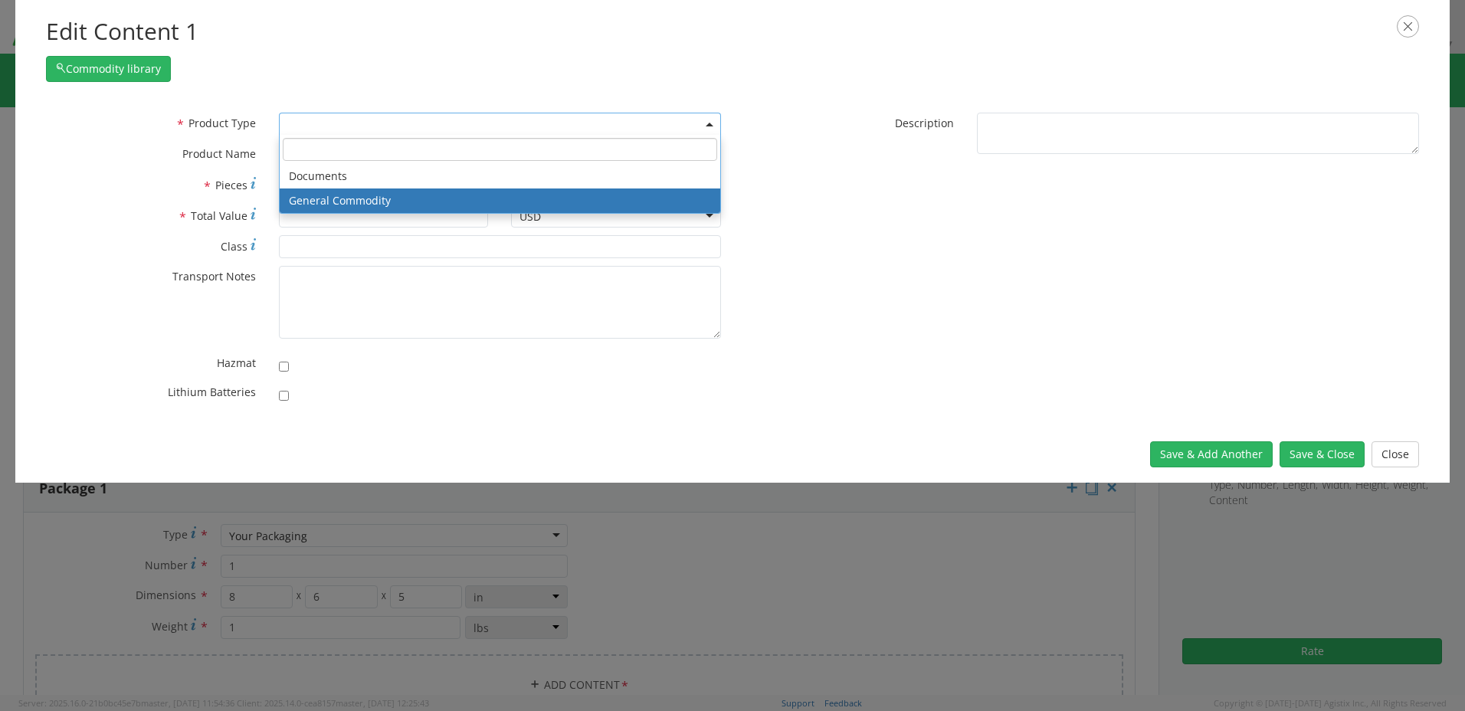
select select "COMMODITY"
type input "General Commodity"
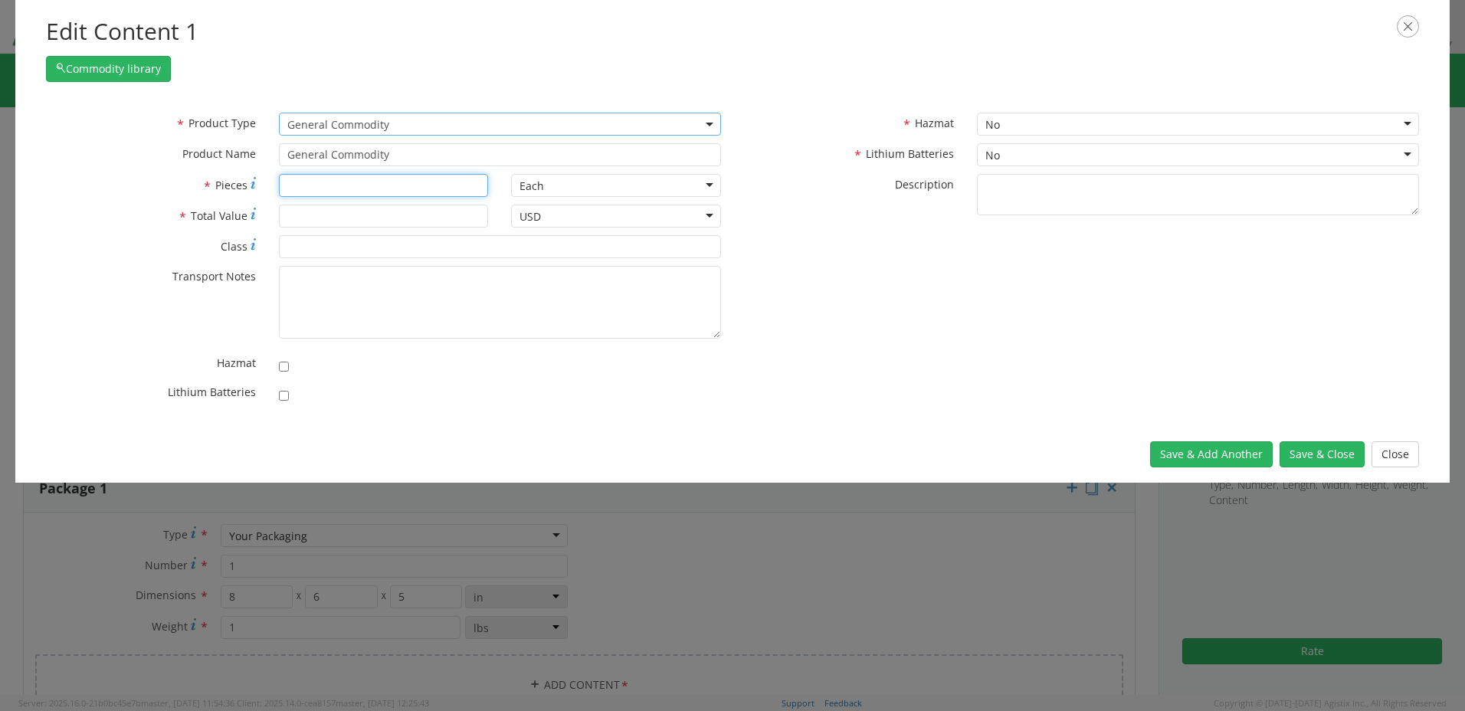
click at [303, 185] on input "* Pieces" at bounding box center [384, 185] width 210 height 23
type input "2"
click at [294, 218] on input "* Total Value" at bounding box center [384, 216] width 210 height 23
type input "1.00"
click at [1316, 456] on button "Save & Close" at bounding box center [1321, 454] width 85 height 26
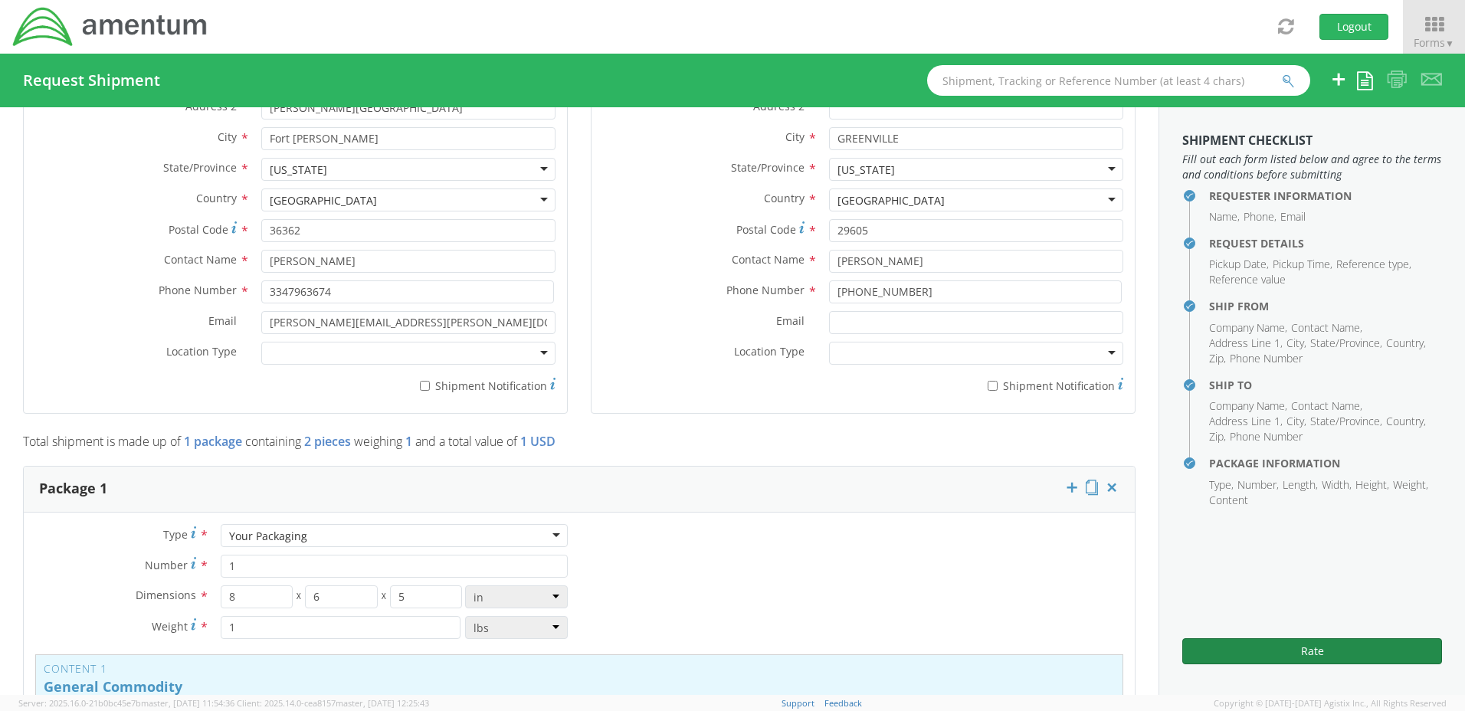
click at [1308, 647] on button "Rate" at bounding box center [1312, 651] width 260 height 26
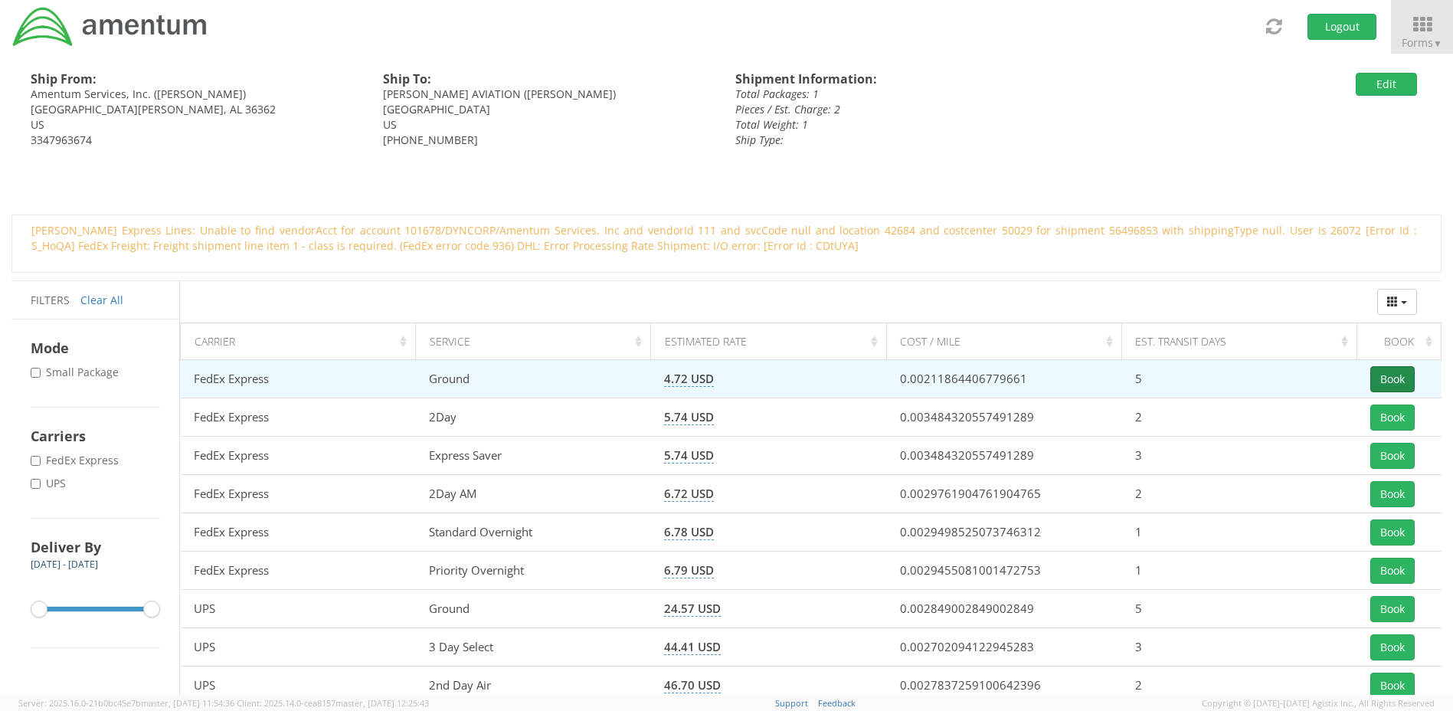
click at [1384, 373] on button "Book" at bounding box center [1392, 379] width 44 height 26
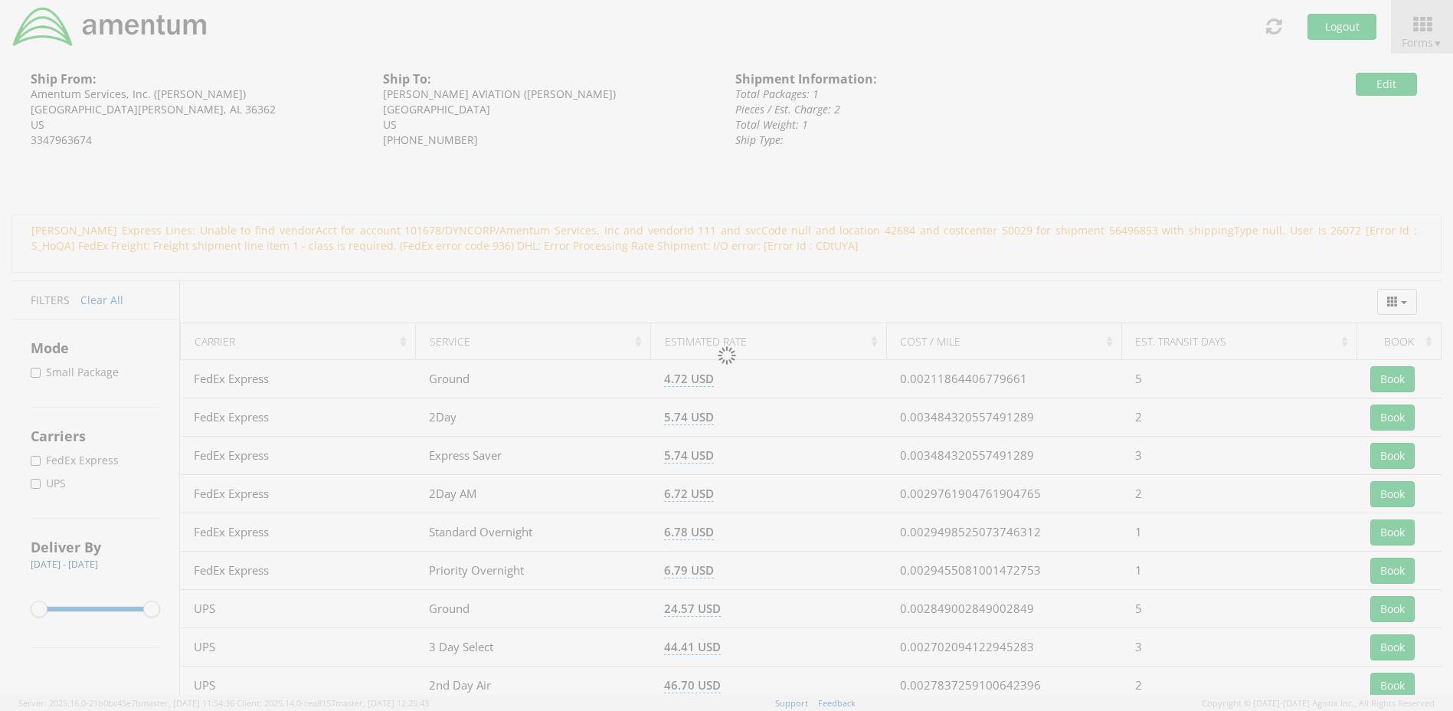
click at [978, 127] on div at bounding box center [726, 355] width 1453 height 711
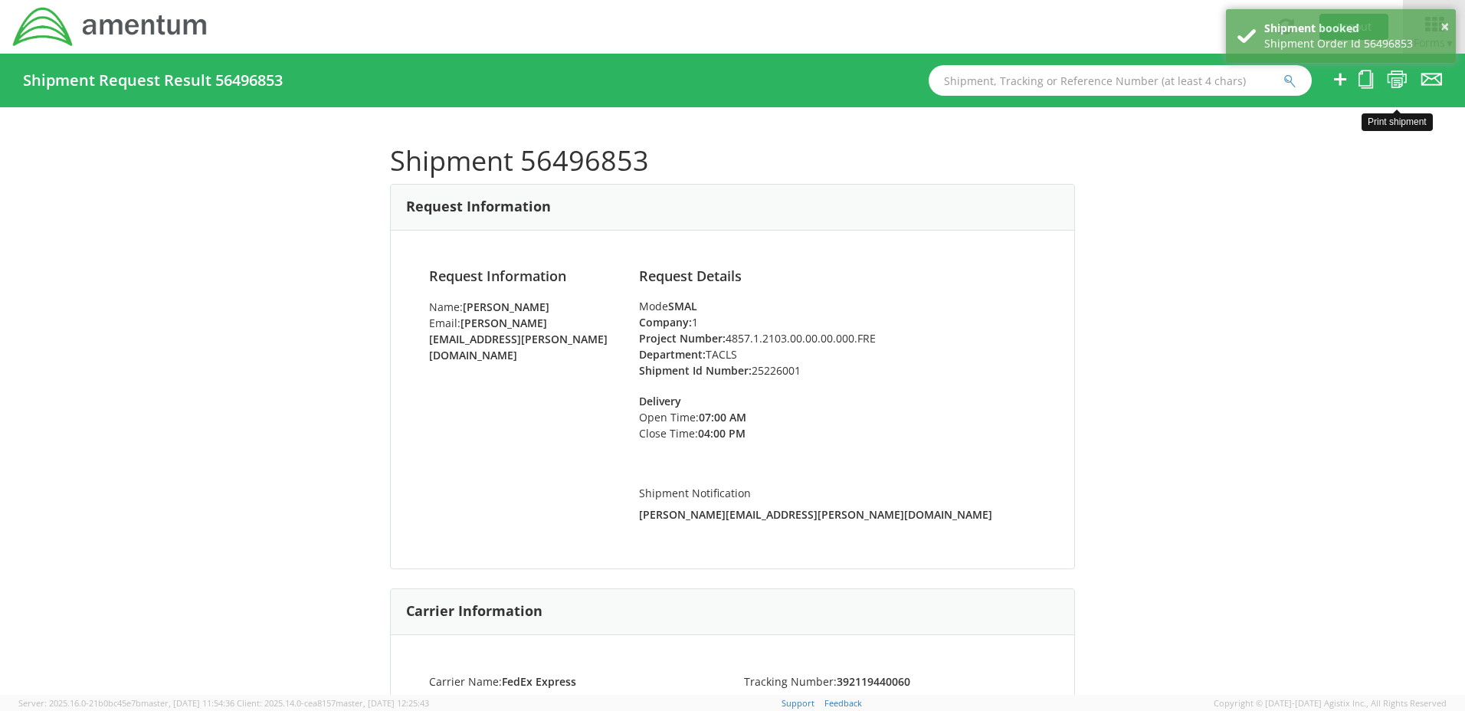
click at [1392, 77] on icon at bounding box center [1397, 79] width 21 height 19
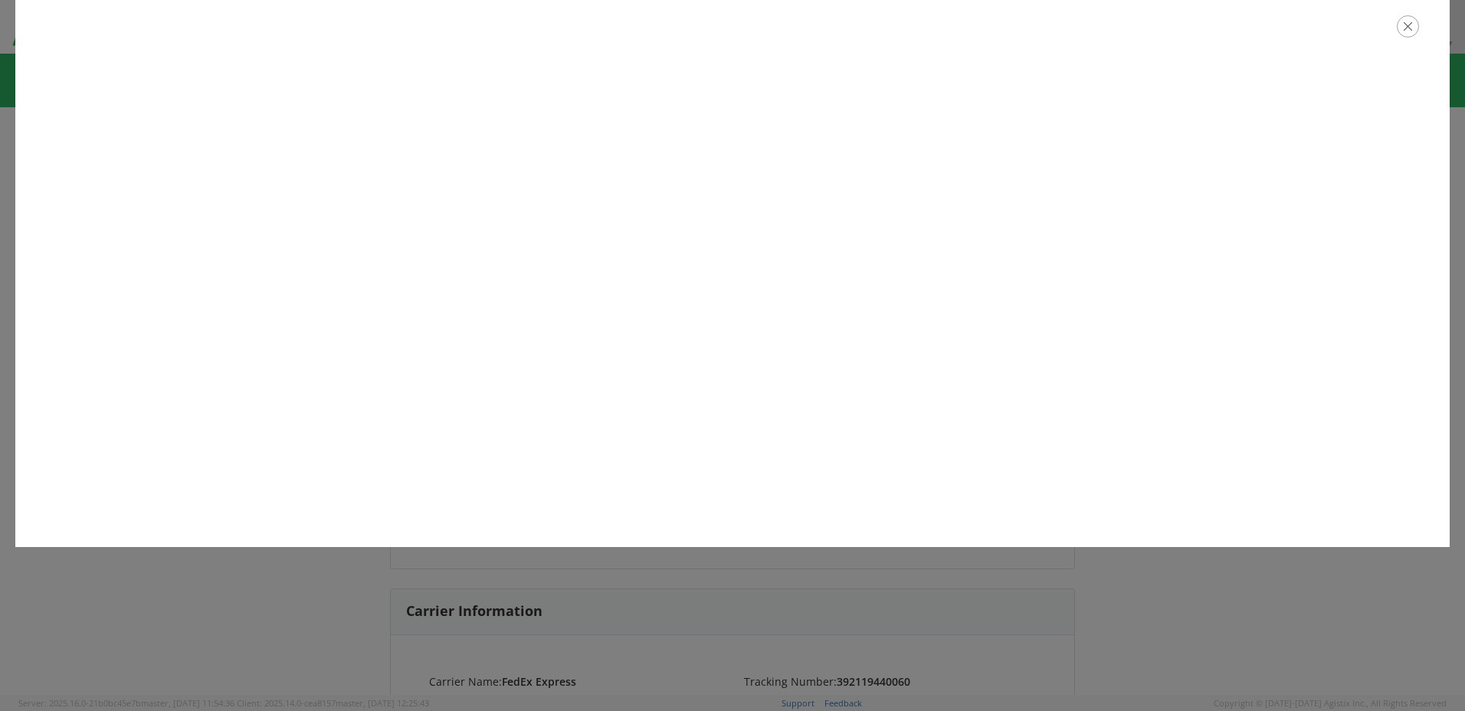
click at [1405, 26] on icon "button" at bounding box center [1407, 26] width 22 height 22
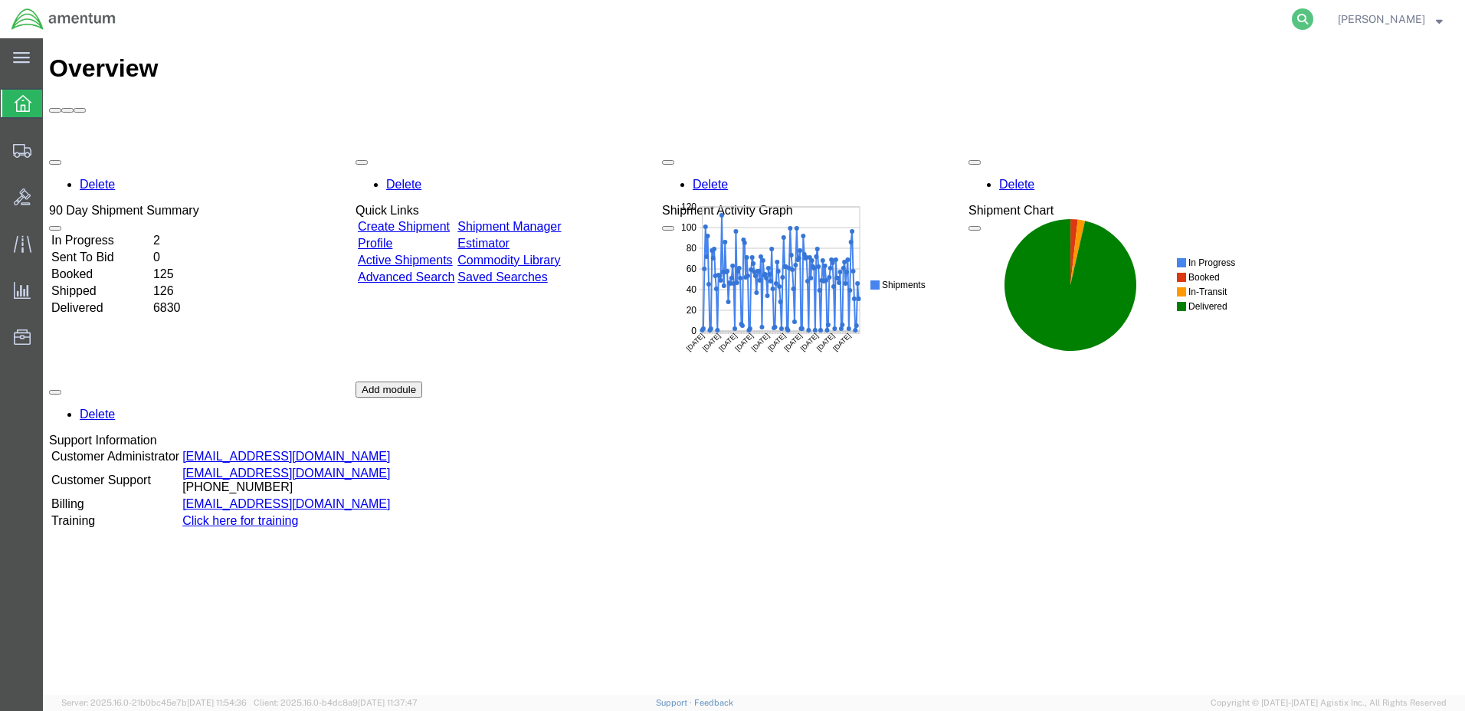
click at [1313, 22] on icon at bounding box center [1302, 18] width 21 height 21
paste input "56496853"
type input "56496853"
click at [1313, 18] on icon at bounding box center [1302, 18] width 21 height 21
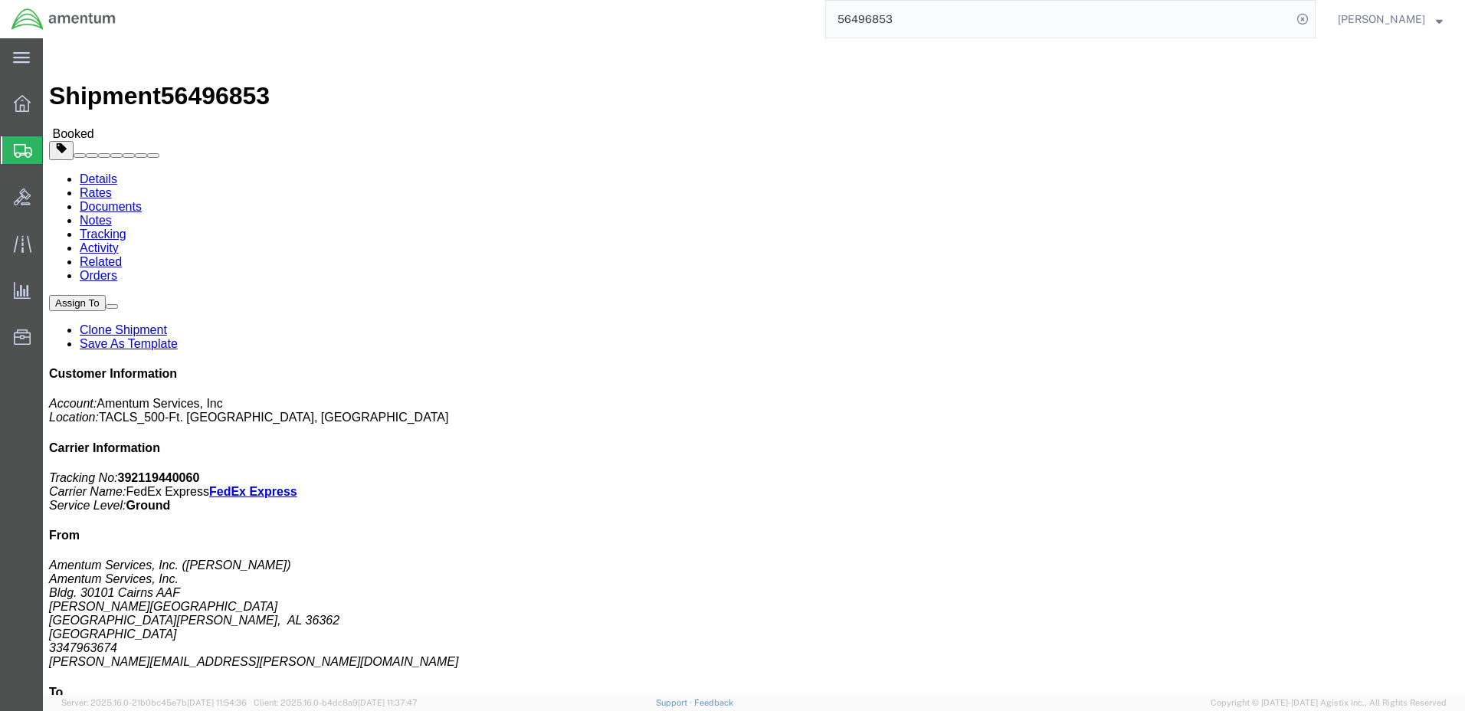
click span "button"
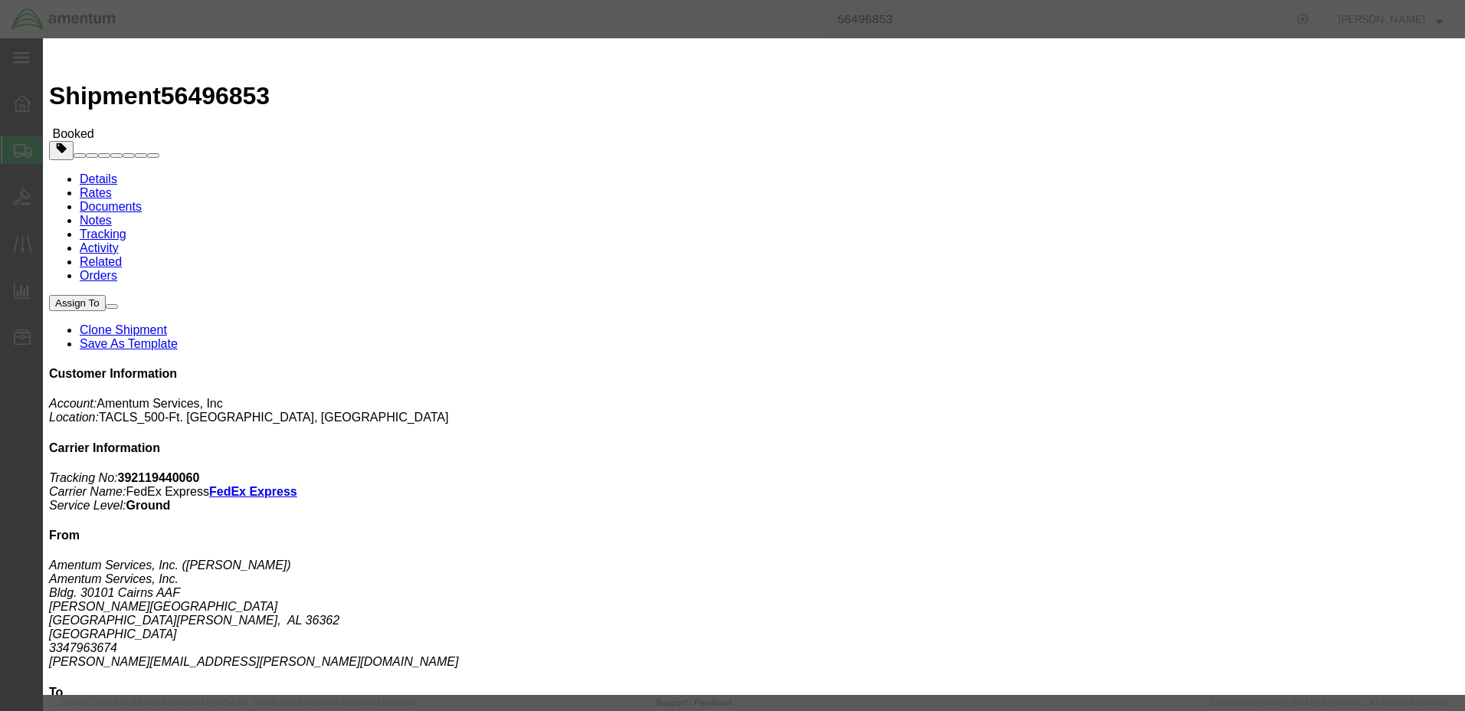
click div "Aug 14 2025 4:00 PM"
click button "Apply"
click button "Save"
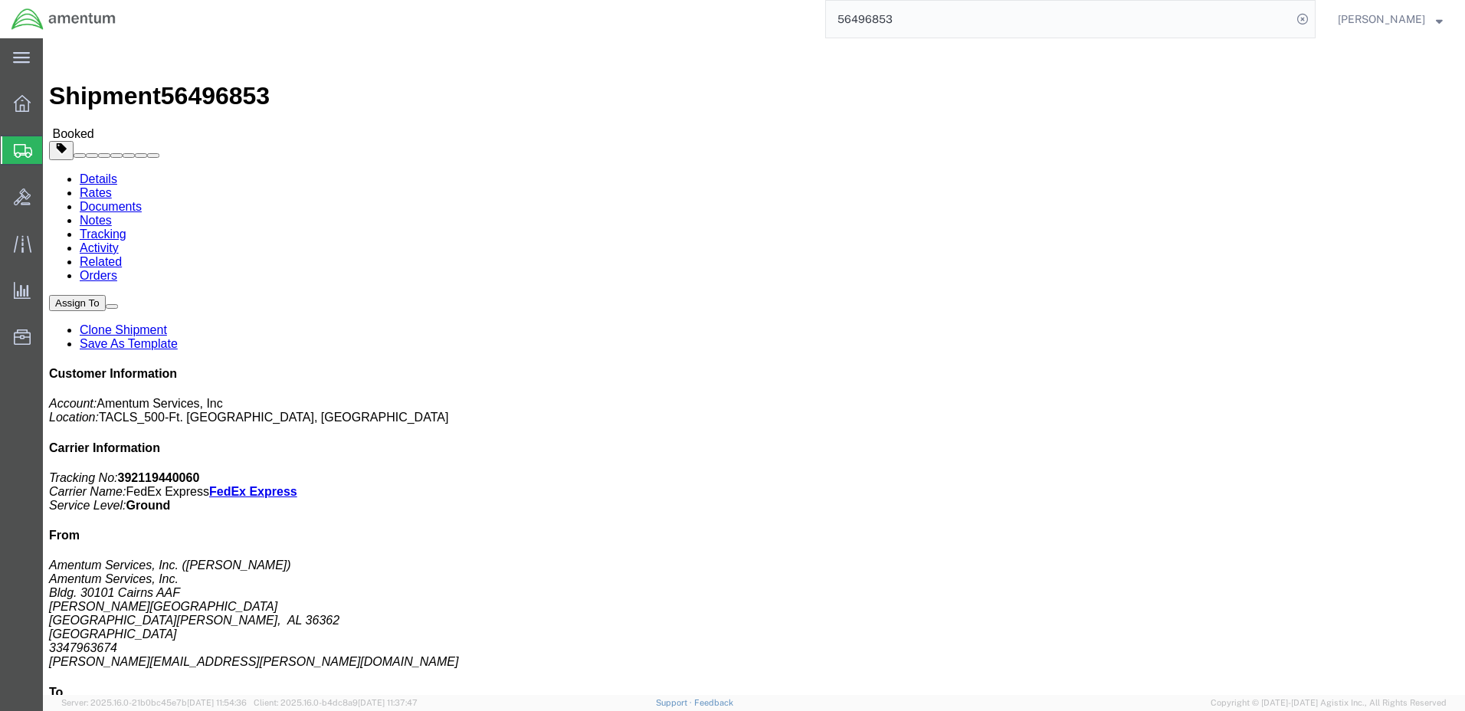
click button "Close"
click link "Schedule pickup request"
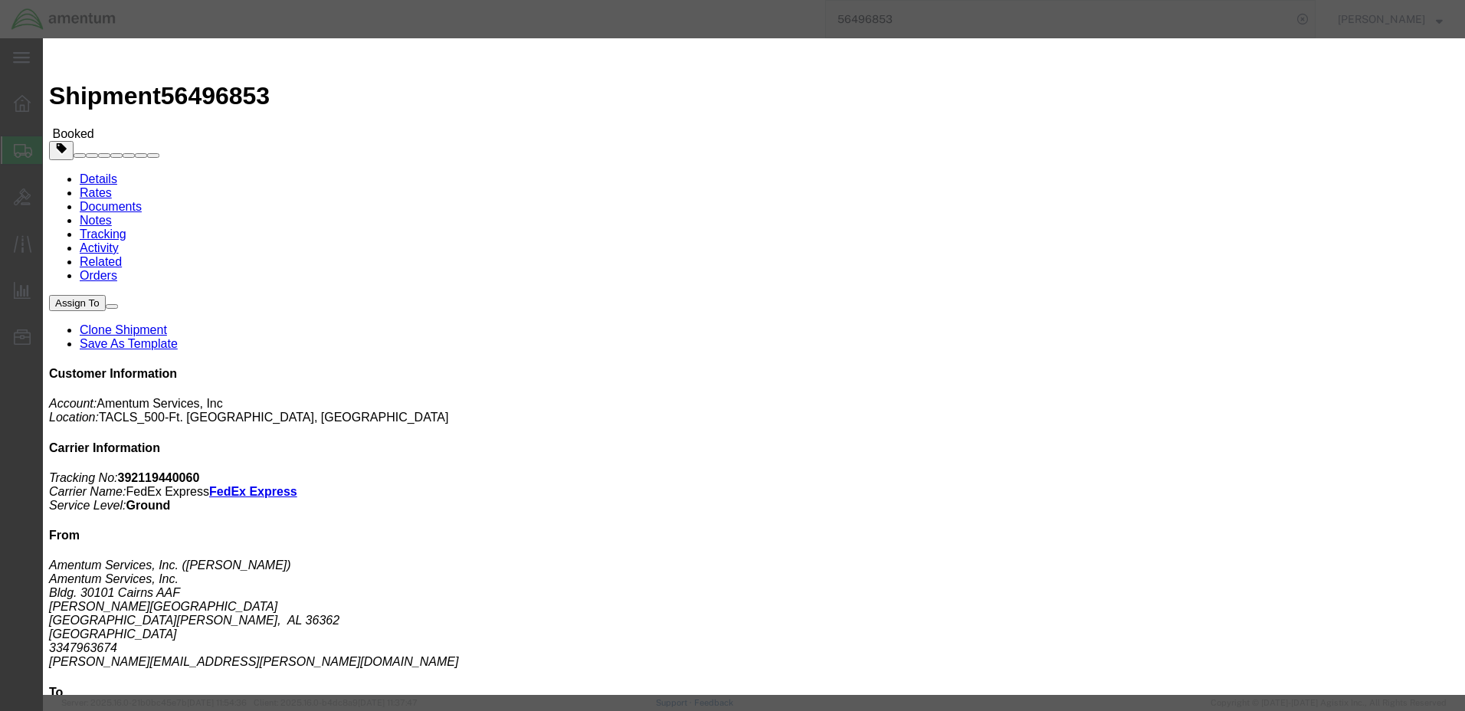
click icon "button"
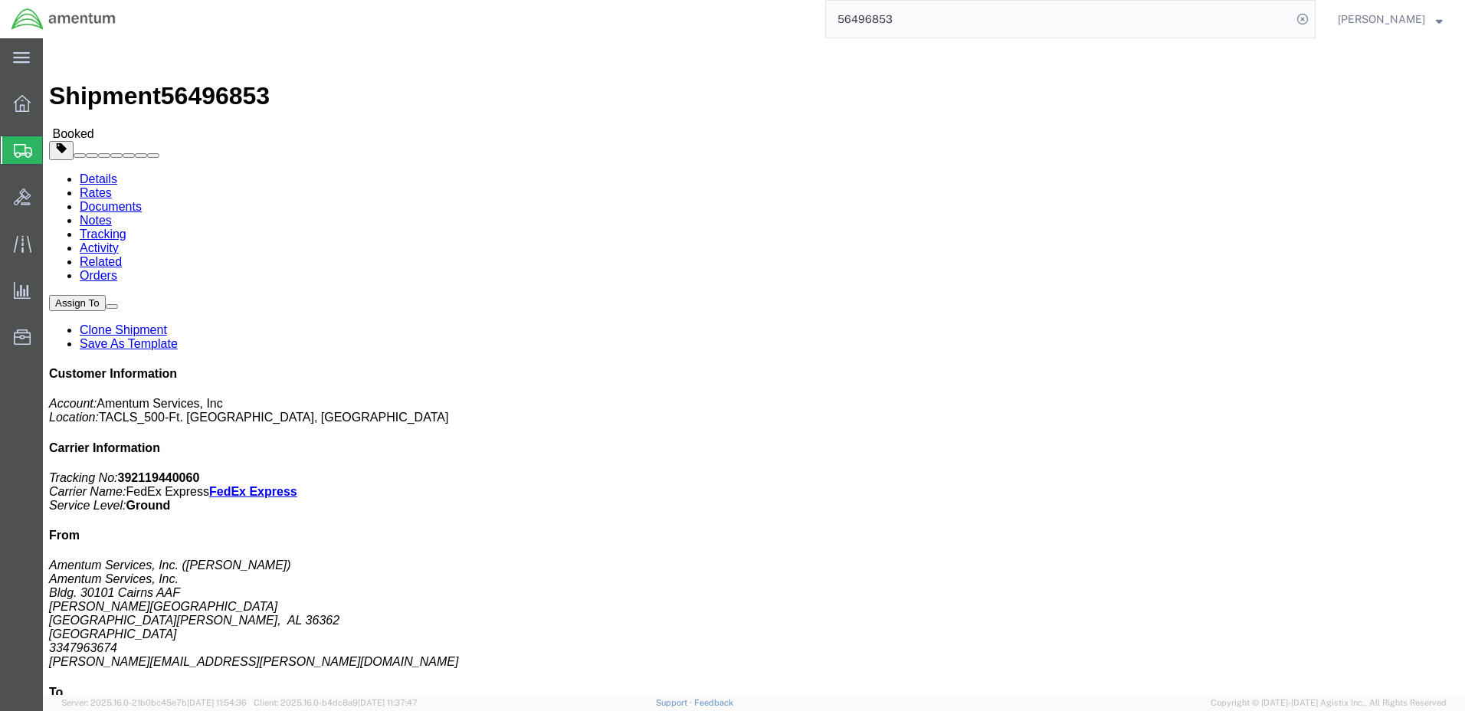
click span "button"
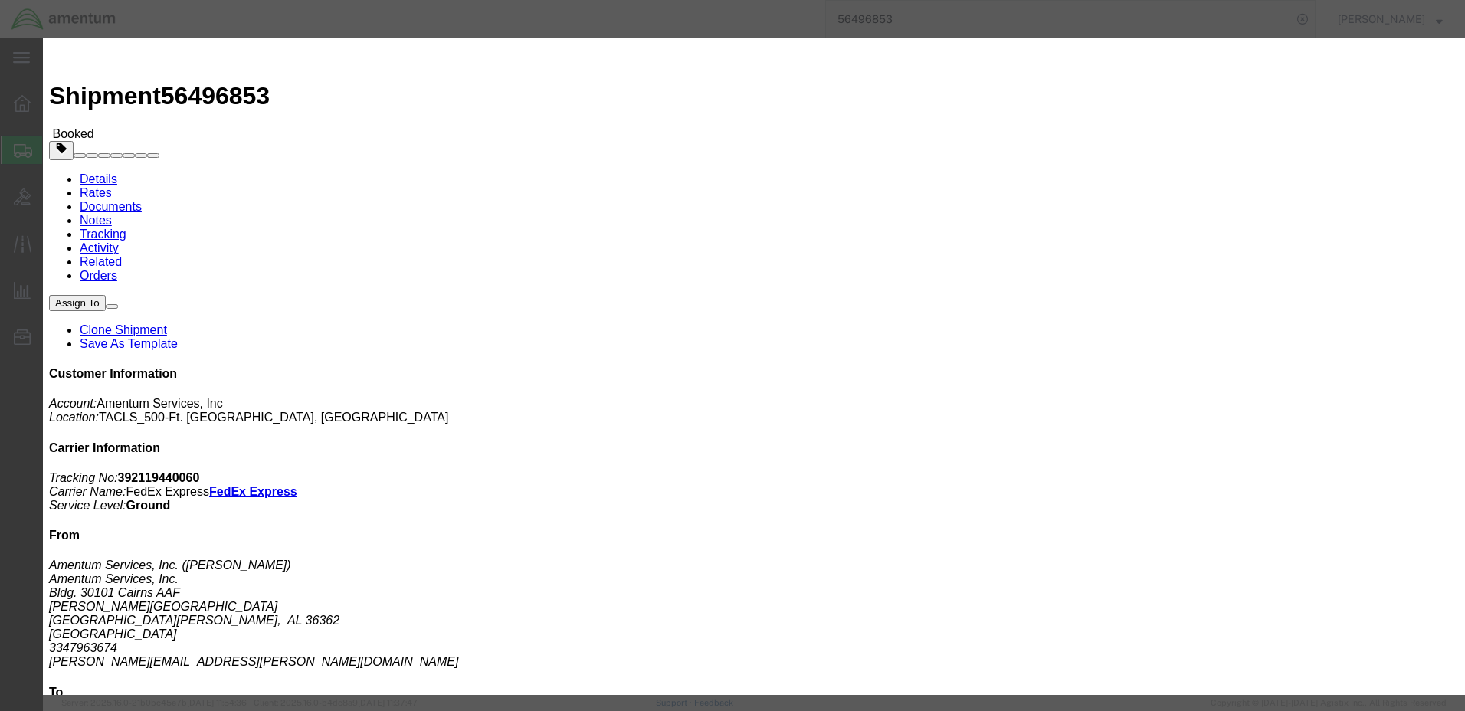
click div "Aug 14 2025 11:42 AM"
click input "11:42 AM"
click input "08:42 AM"
type input "08:00 AM"
click button "Apply"
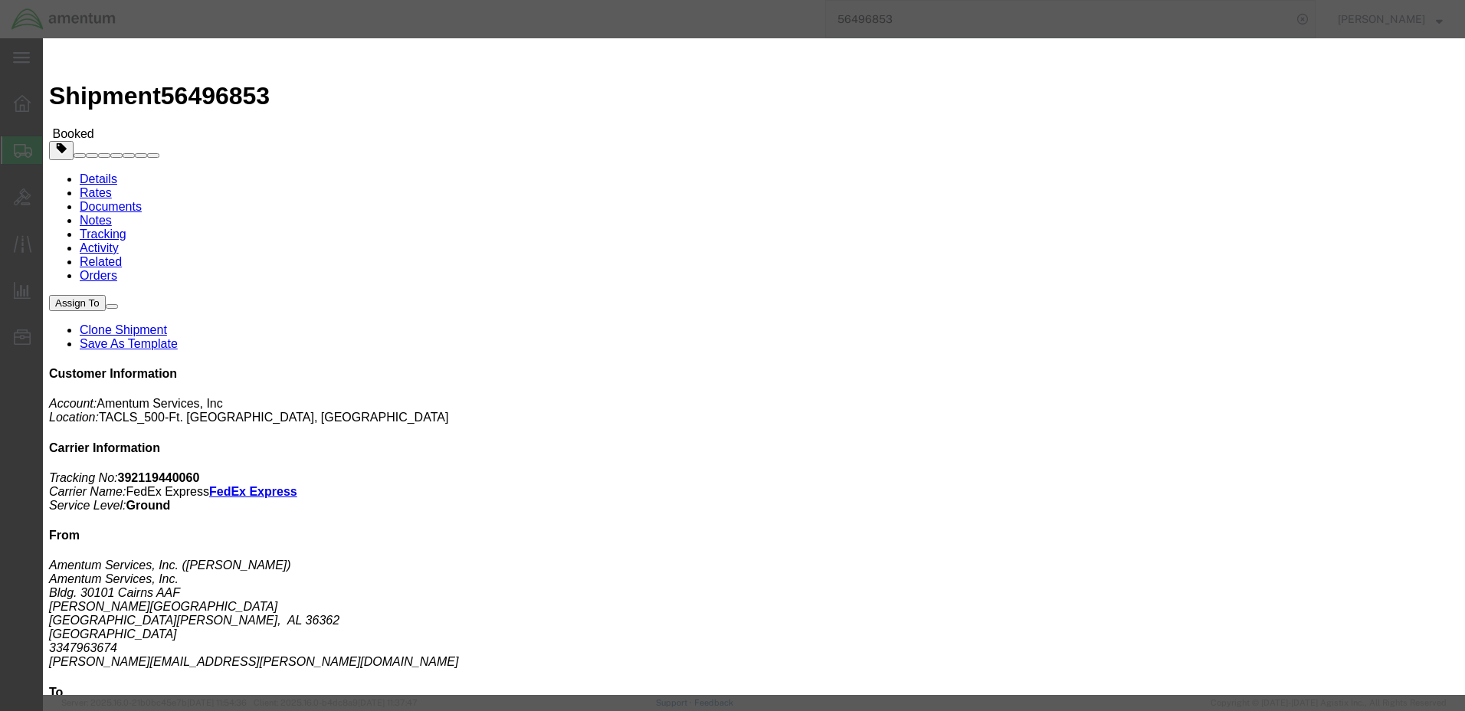
click button "Save"
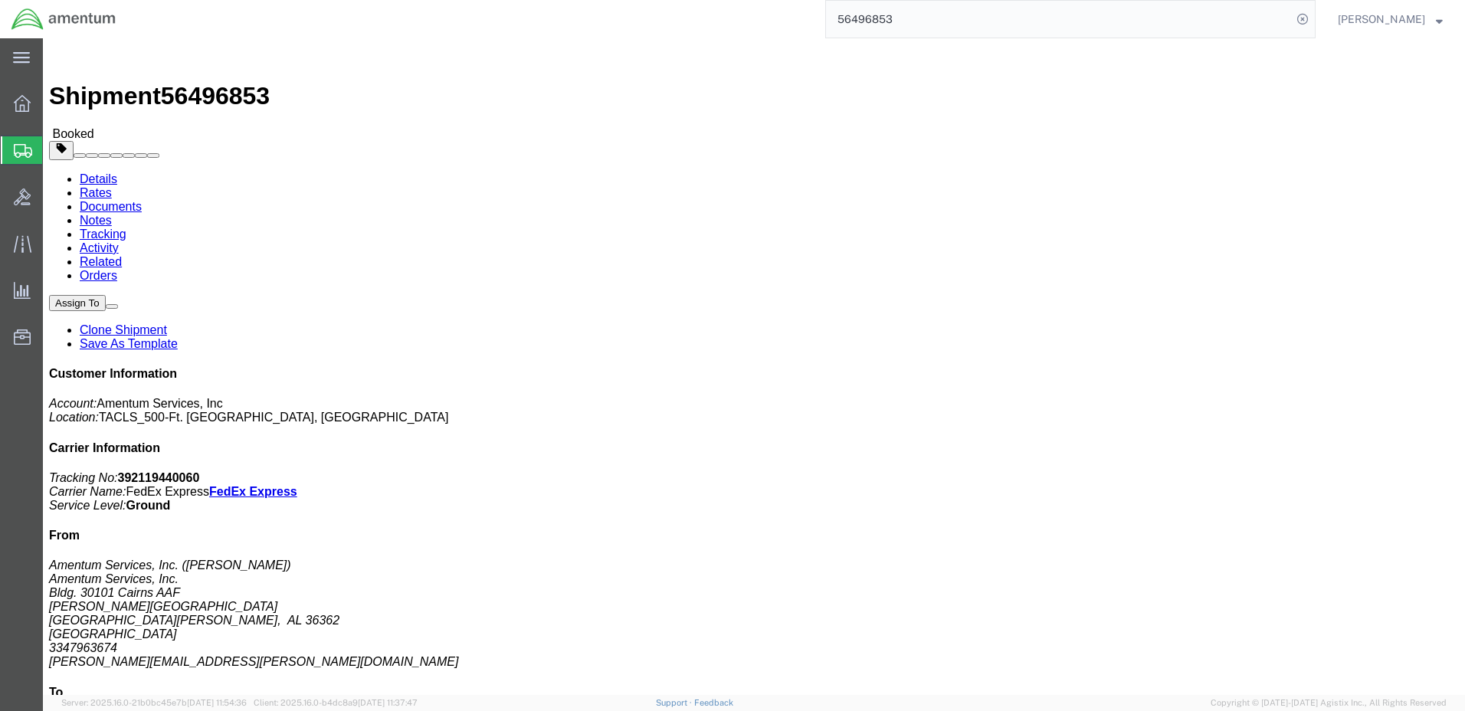
click button "Close"
click at [1429, 20] on span "[PERSON_NAME]" at bounding box center [1389, 19] width 105 height 17
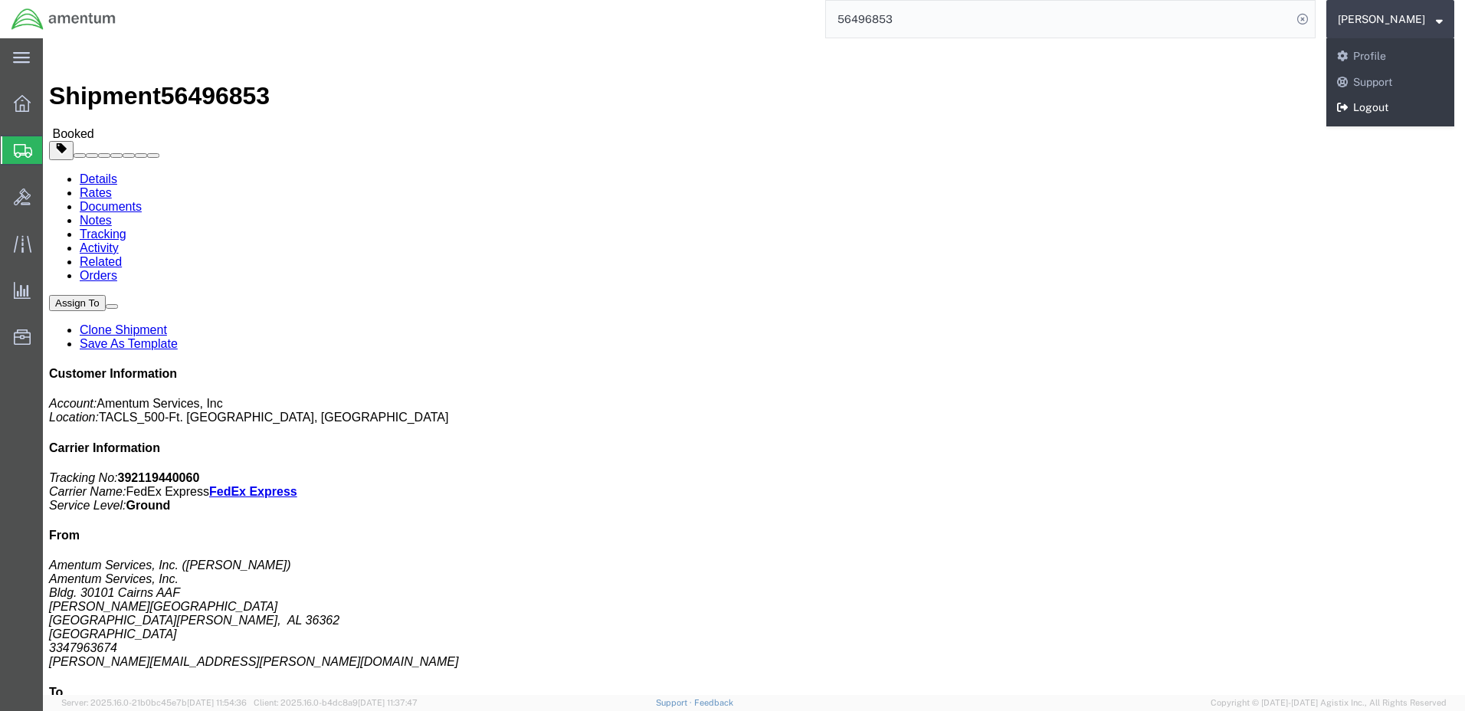
click at [1397, 111] on link "Logout" at bounding box center [1390, 108] width 128 height 26
